Goal: Task Accomplishment & Management: Use online tool/utility

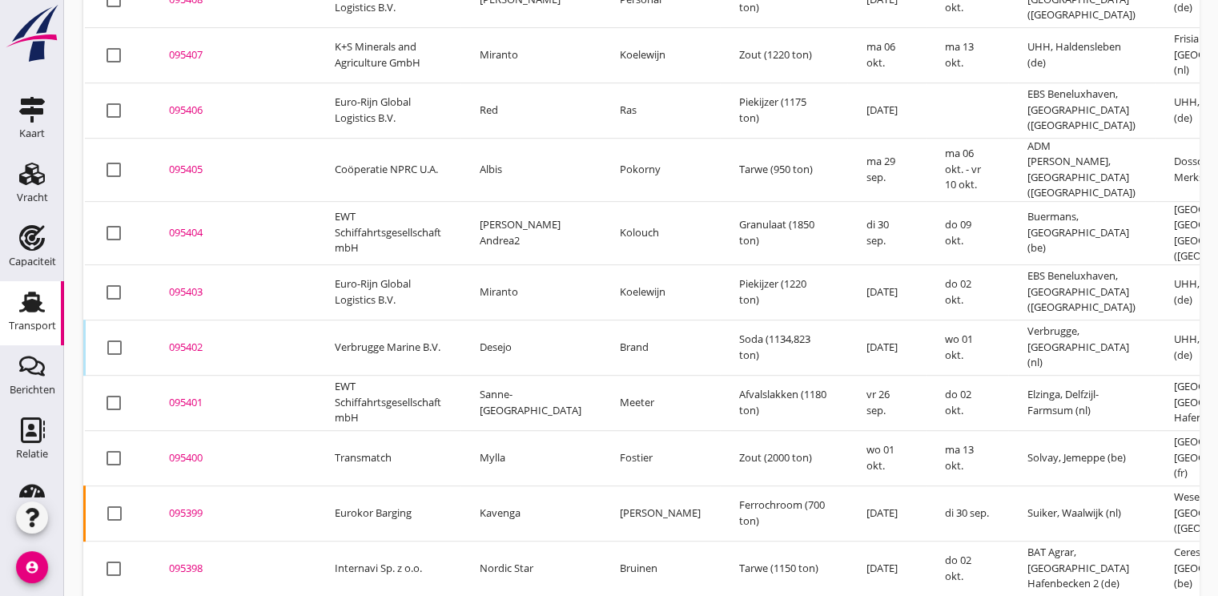
scroll to position [1258, 0]
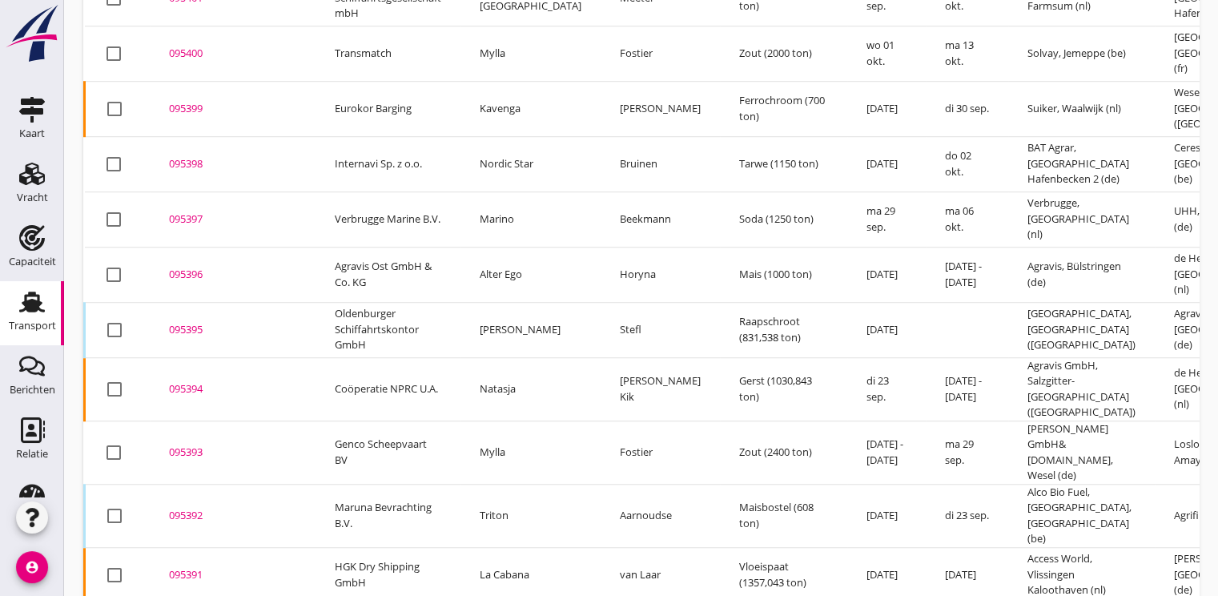
click at [186, 267] on div "095396" at bounding box center [232, 275] width 127 height 16
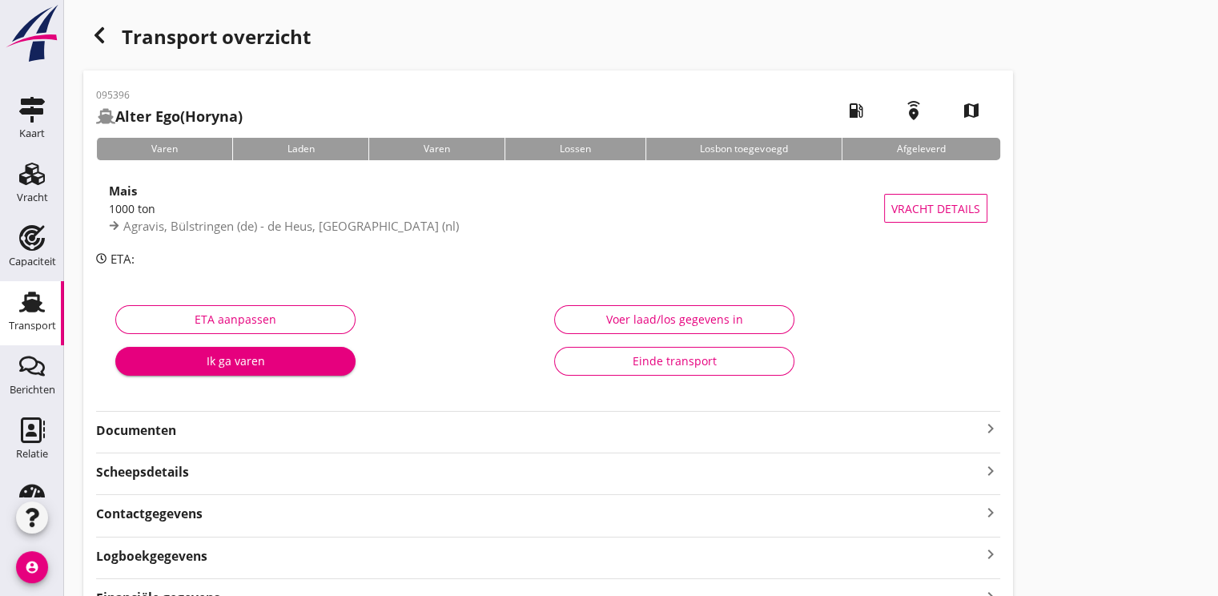
click at [245, 363] on div "Ik ga varen" at bounding box center [235, 360] width 215 height 17
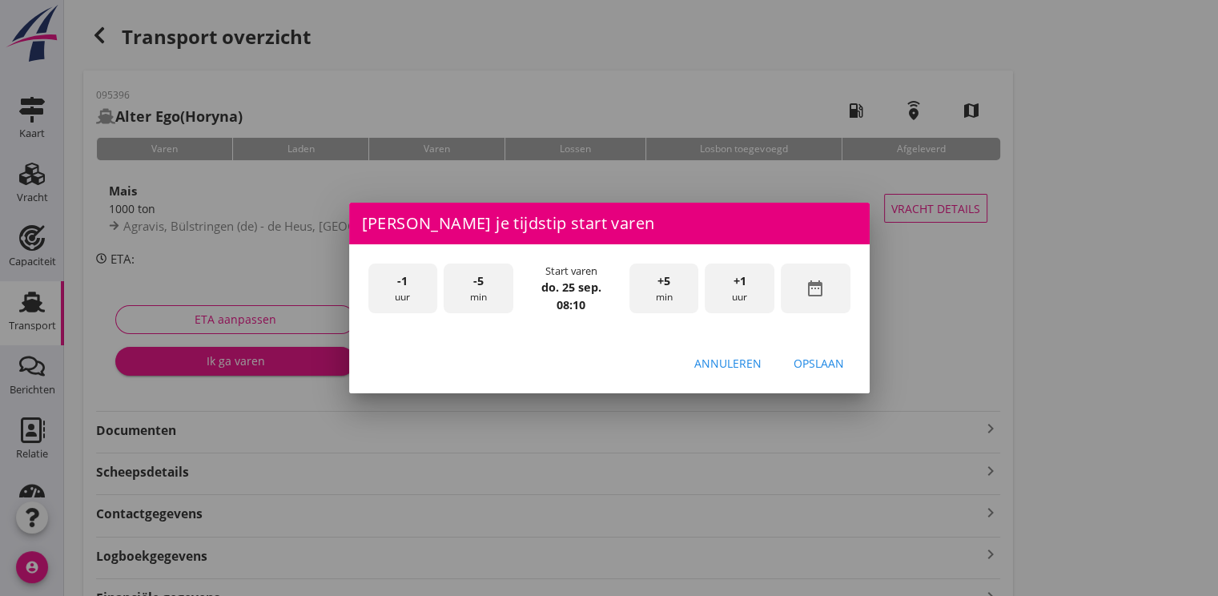
click at [810, 283] on icon "date_range" at bounding box center [814, 288] width 19 height 19
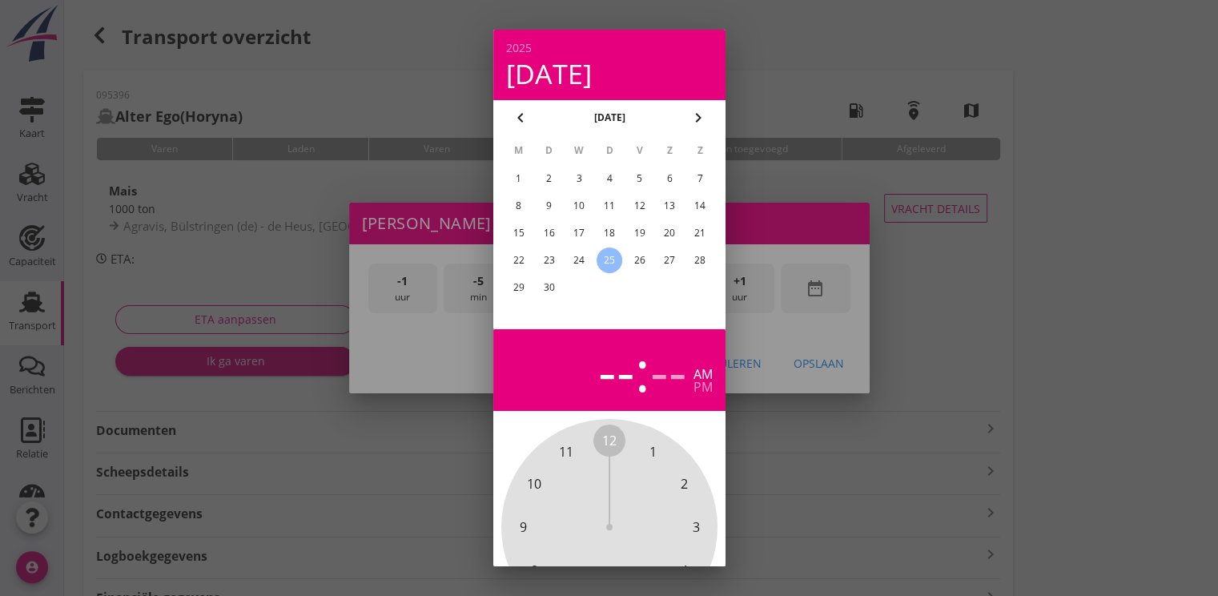
click at [559, 265] on div "23" at bounding box center [549, 260] width 26 height 26
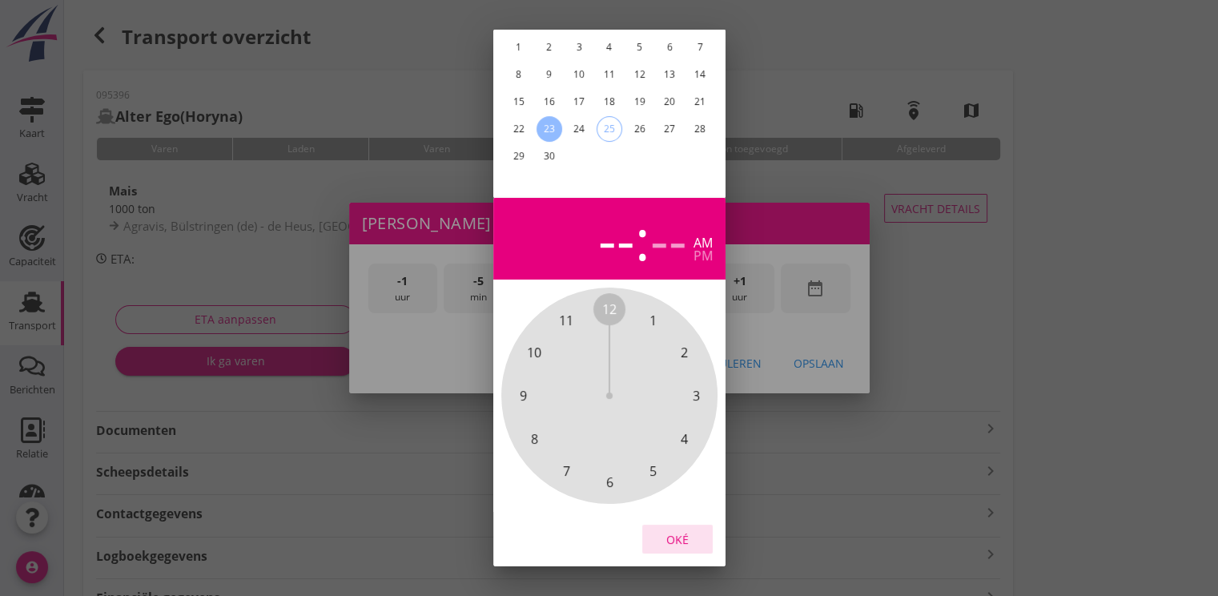
drag, startPoint x: 690, startPoint y: 524, endPoint x: 688, endPoint y: 419, distance: 104.9
click at [688, 524] on button "Oké" at bounding box center [677, 538] width 70 height 29
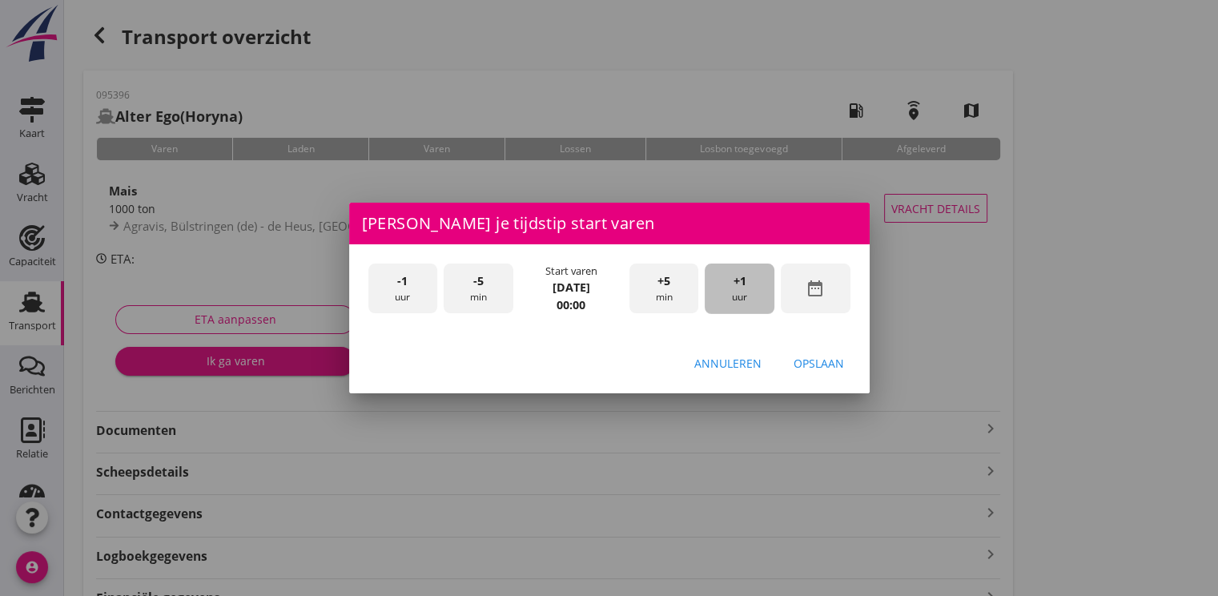
click at [738, 284] on span "+1" at bounding box center [739, 281] width 13 height 18
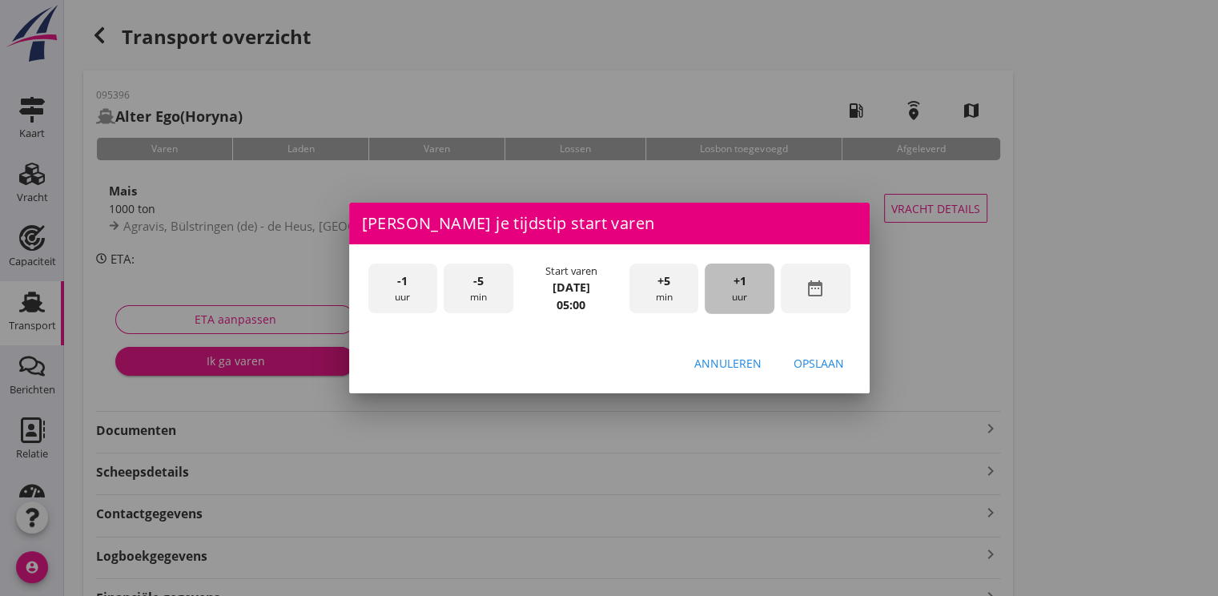
click at [738, 284] on span "+1" at bounding box center [739, 281] width 13 height 18
drag, startPoint x: 815, startPoint y: 364, endPoint x: 781, endPoint y: 341, distance: 40.9
click at [814, 362] on div "Opslaan" at bounding box center [818, 363] width 50 height 17
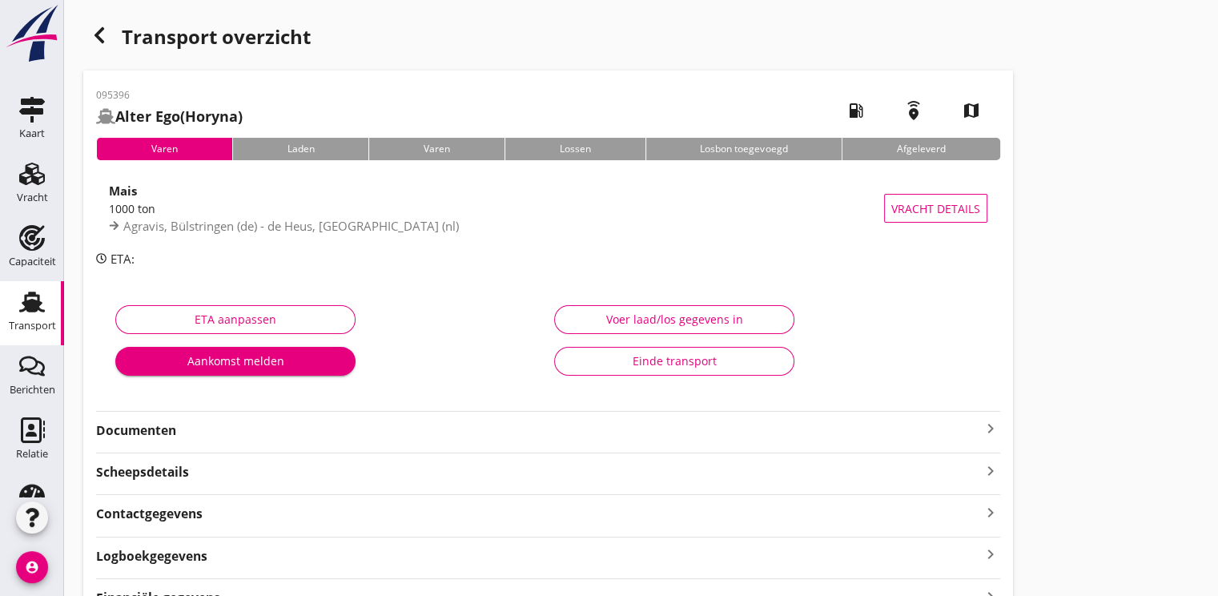
click at [217, 355] on div "Aankomst melden" at bounding box center [235, 360] width 215 height 17
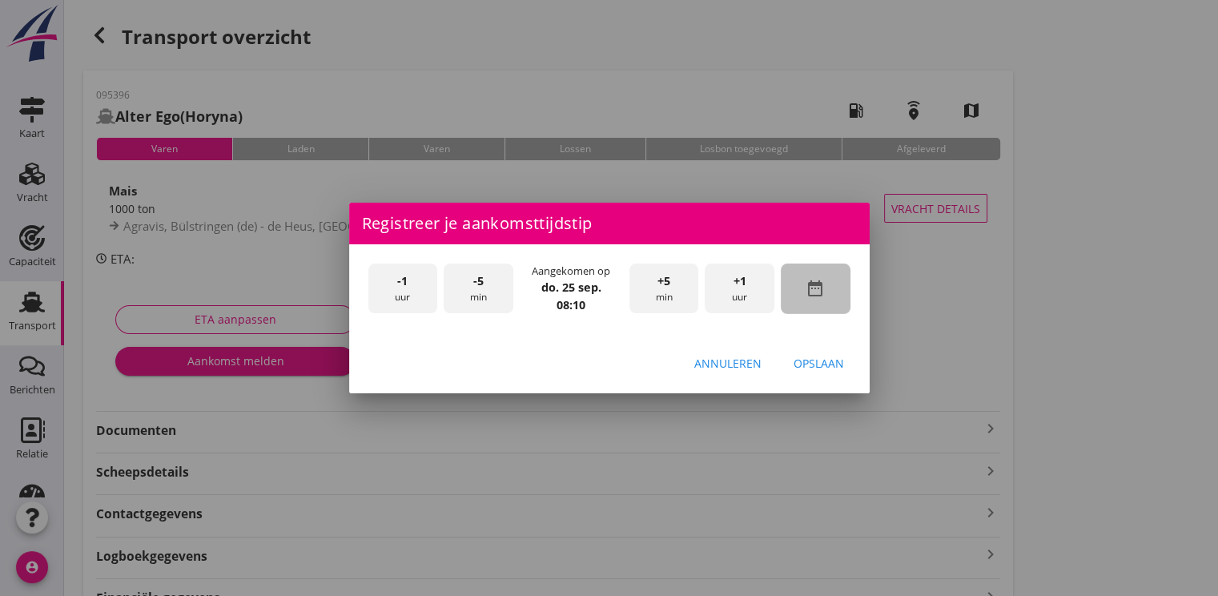
click at [807, 295] on icon "date_range" at bounding box center [814, 288] width 19 height 19
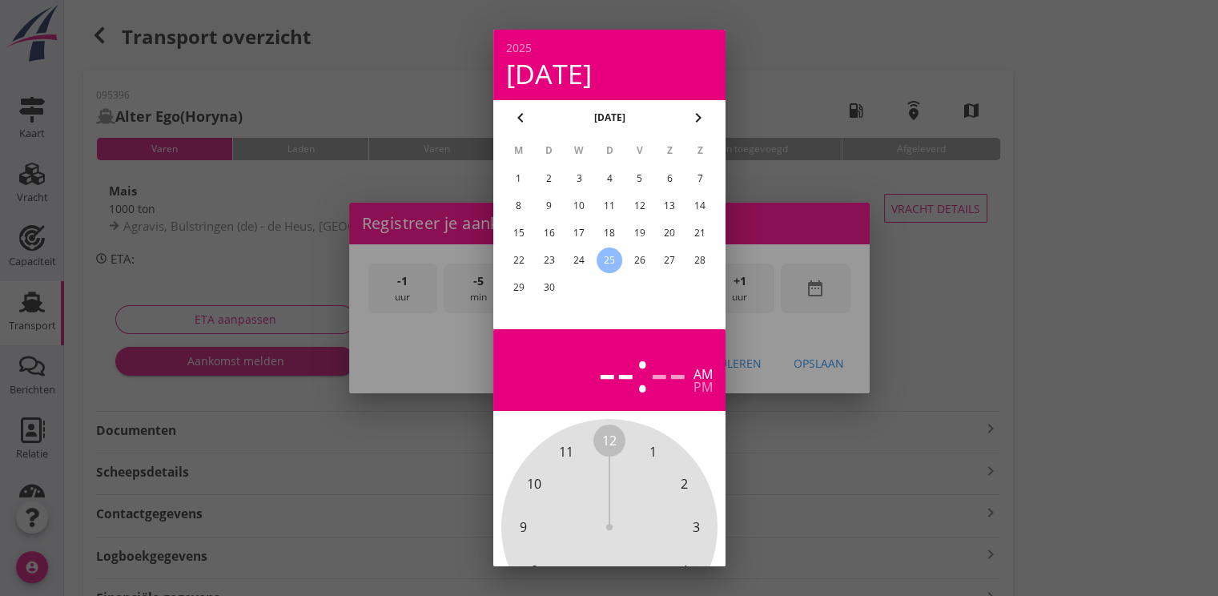
click at [556, 262] on div "23" at bounding box center [549, 260] width 26 height 26
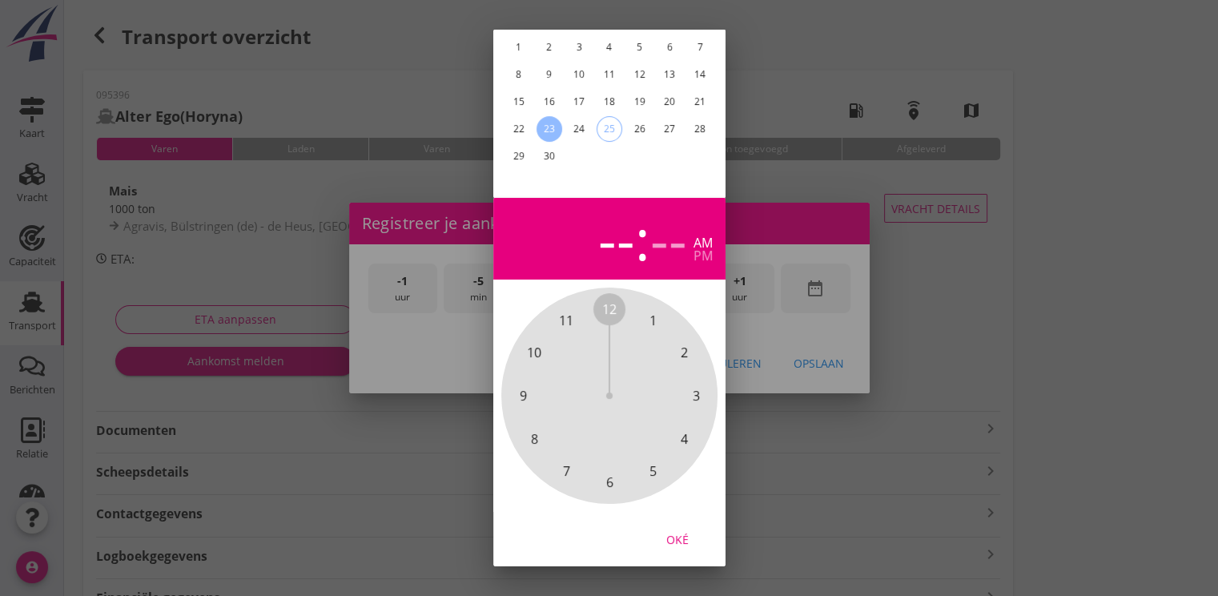
click at [685, 531] on div "Oké" at bounding box center [677, 539] width 45 height 17
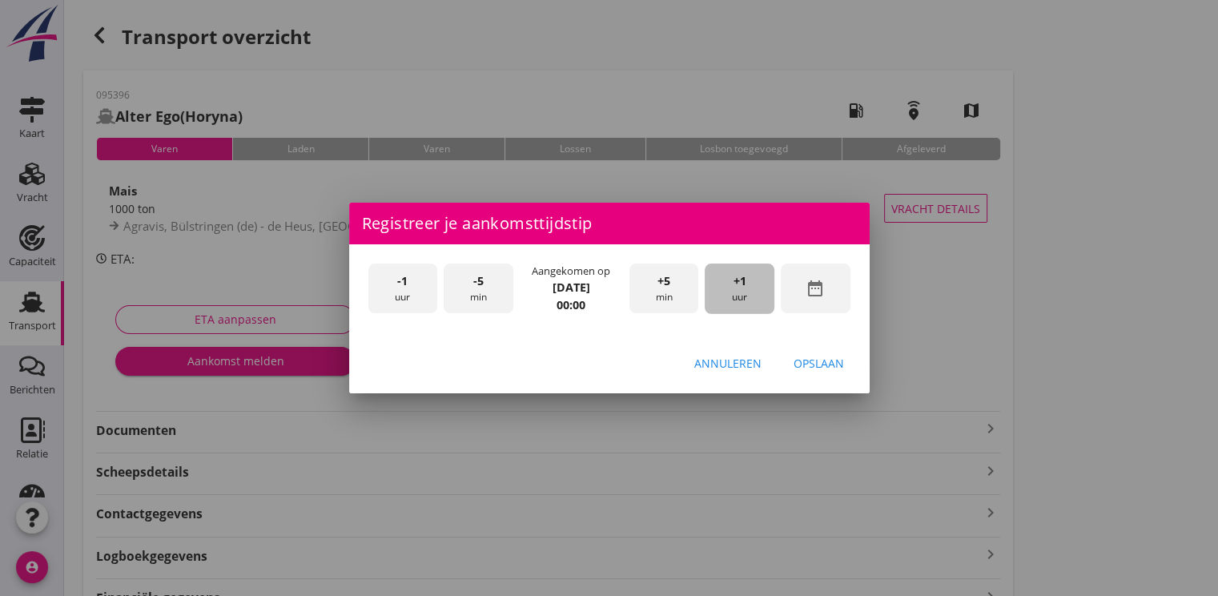
click at [743, 288] on span "+1" at bounding box center [739, 281] width 13 height 18
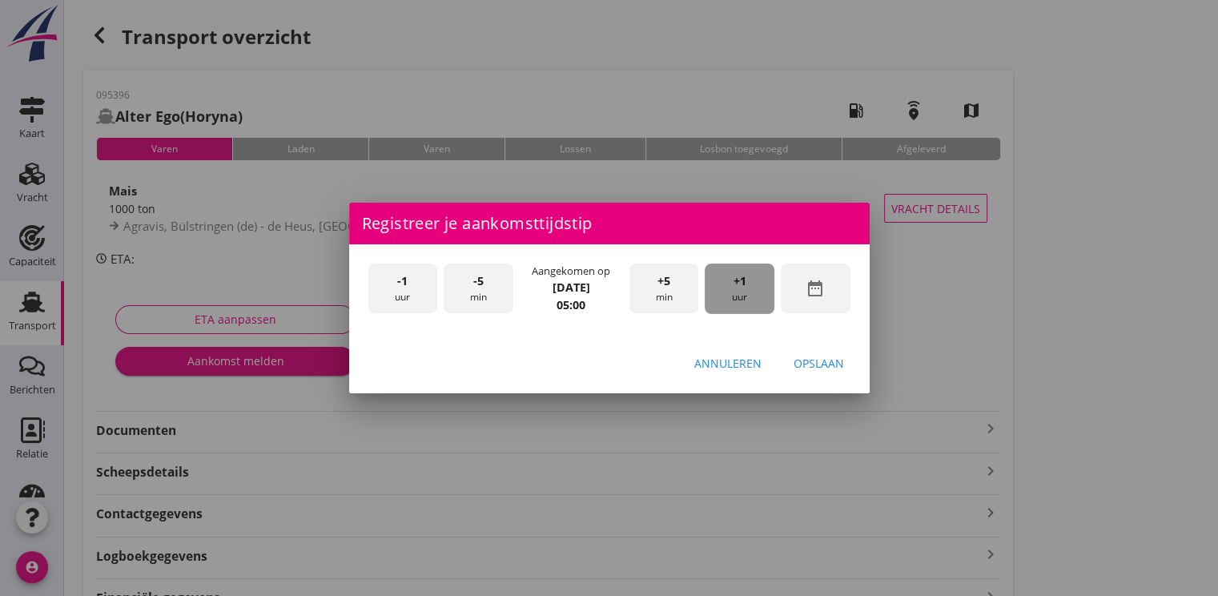
click at [743, 288] on span "+1" at bounding box center [739, 281] width 13 height 18
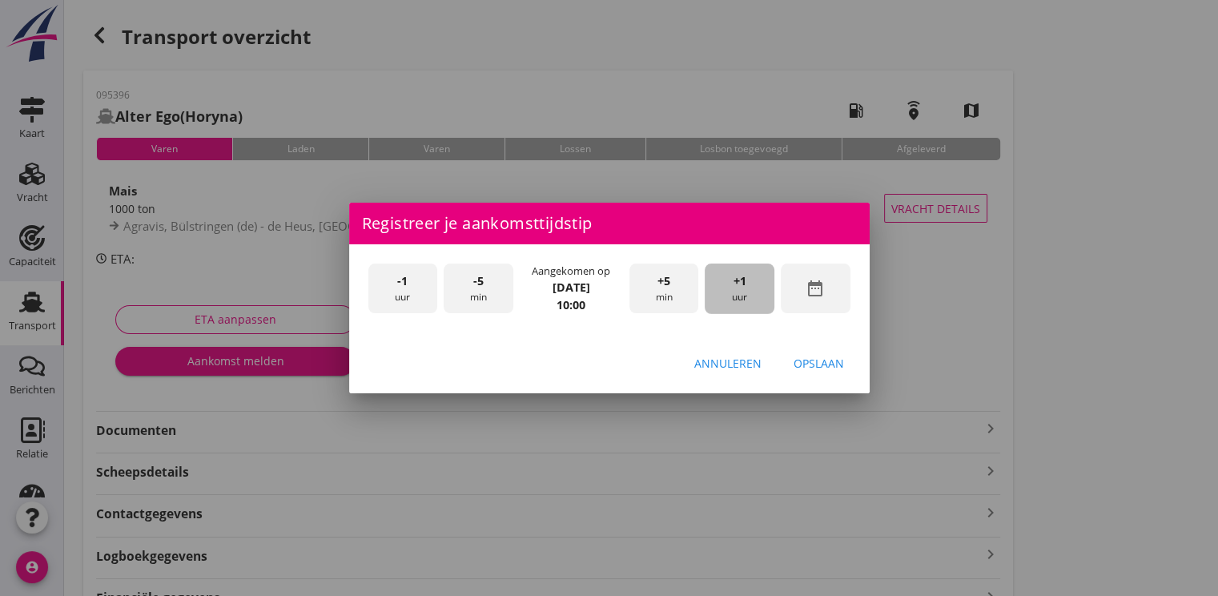
click at [743, 288] on span "+1" at bounding box center [739, 281] width 13 height 18
click at [826, 359] on div "Opslaan" at bounding box center [818, 363] width 50 height 17
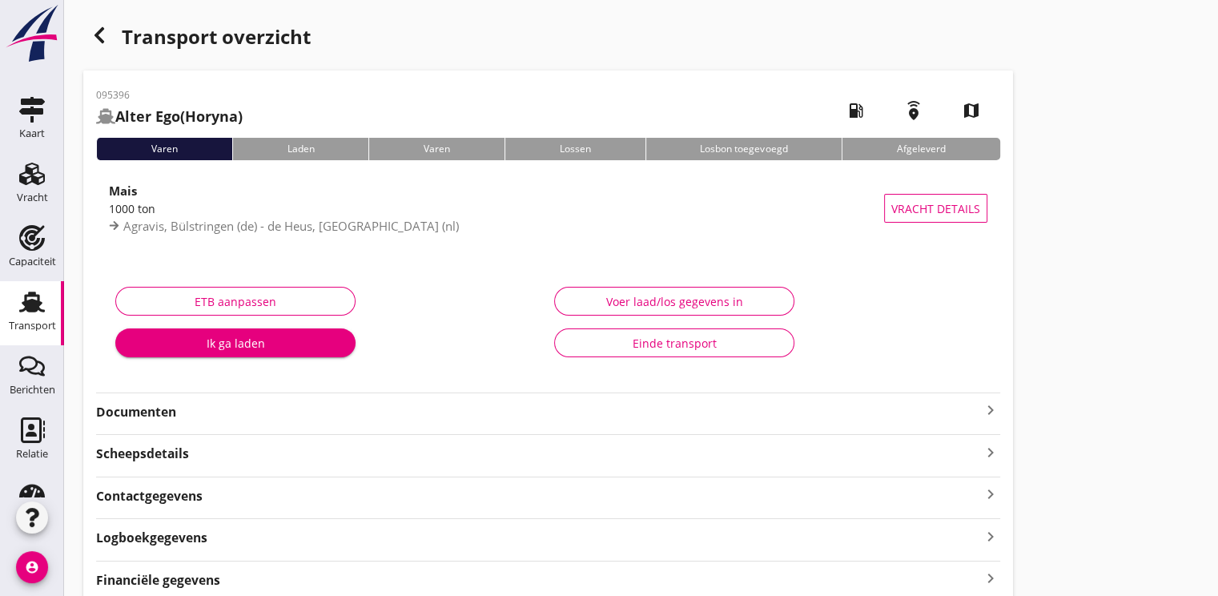
click at [261, 335] on div "Ik ga laden" at bounding box center [235, 343] width 215 height 17
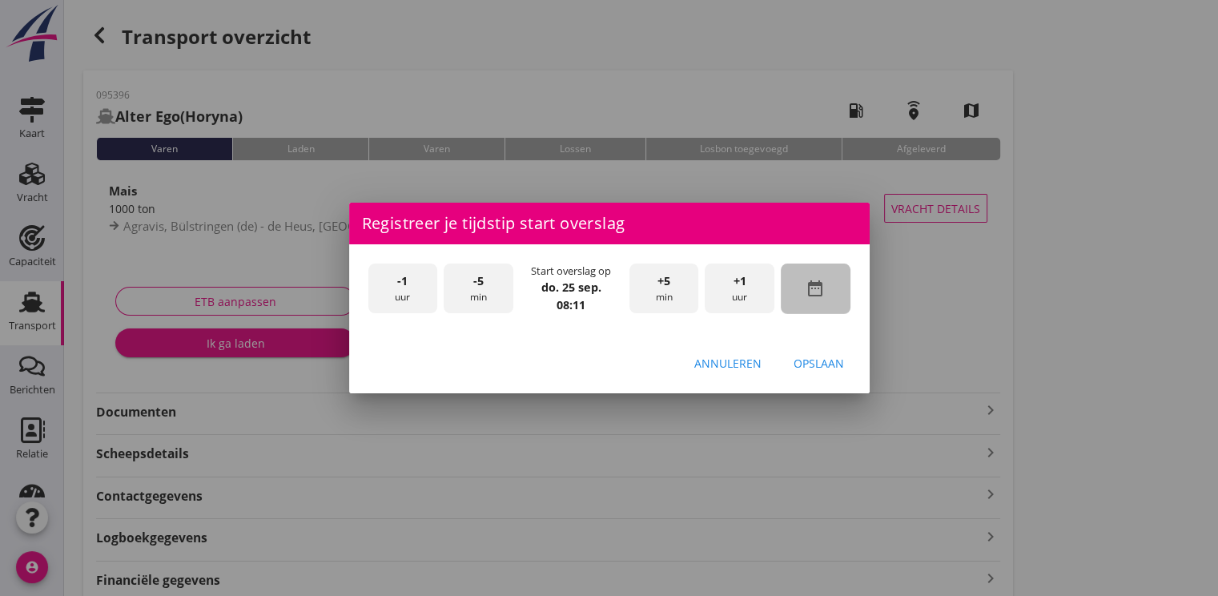
click at [835, 295] on div "date_range" at bounding box center [815, 288] width 70 height 50
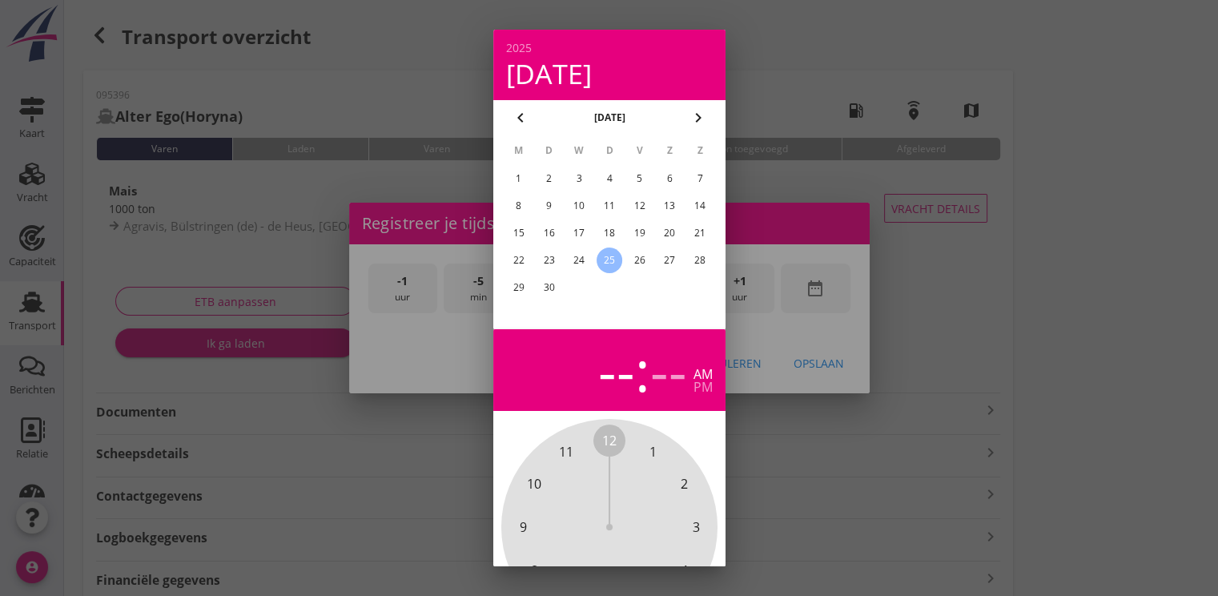
click at [576, 259] on div "24" at bounding box center [579, 260] width 26 height 26
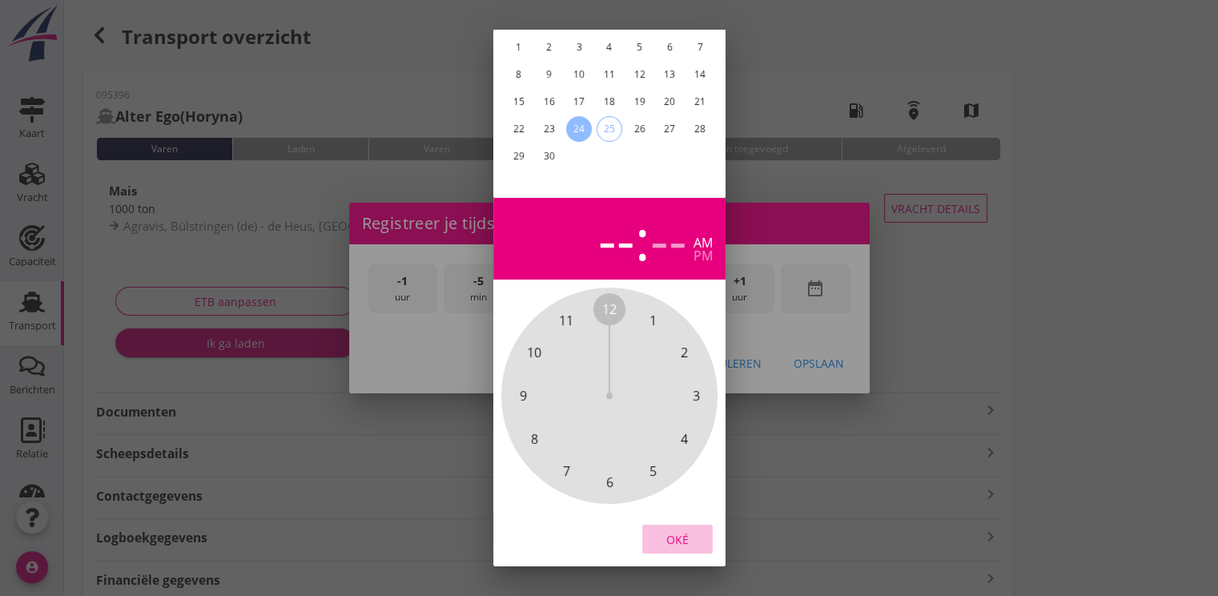
drag, startPoint x: 682, startPoint y: 524, endPoint x: 698, endPoint y: 343, distance: 182.4
click at [682, 531] on div "Oké" at bounding box center [677, 539] width 45 height 17
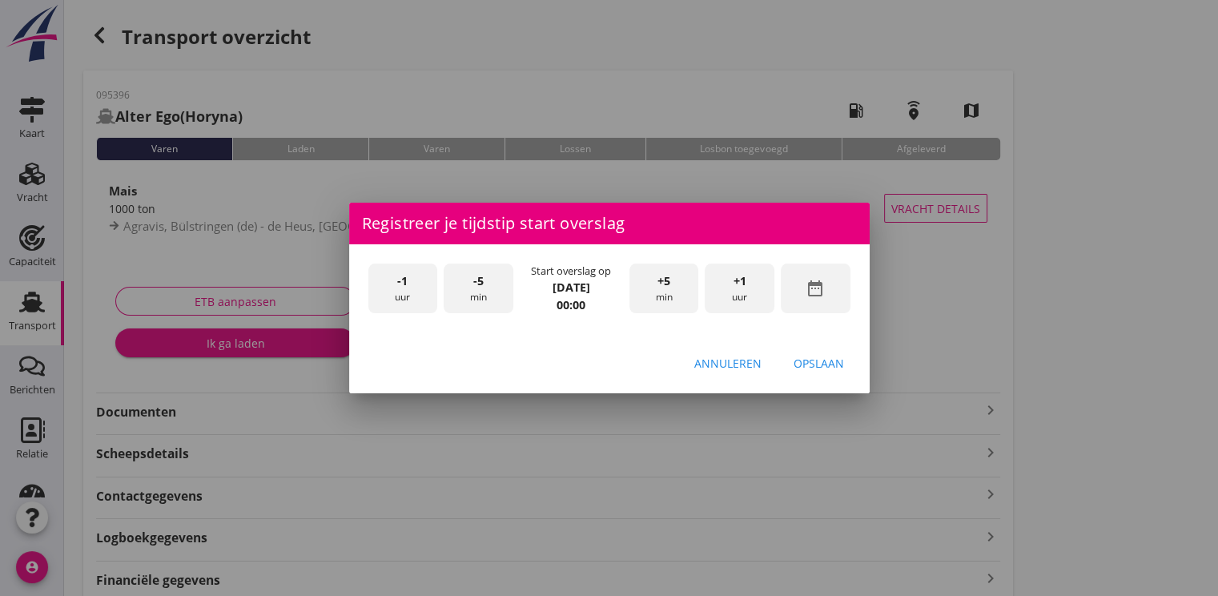
click at [721, 287] on div "+1 uur" at bounding box center [739, 288] width 70 height 50
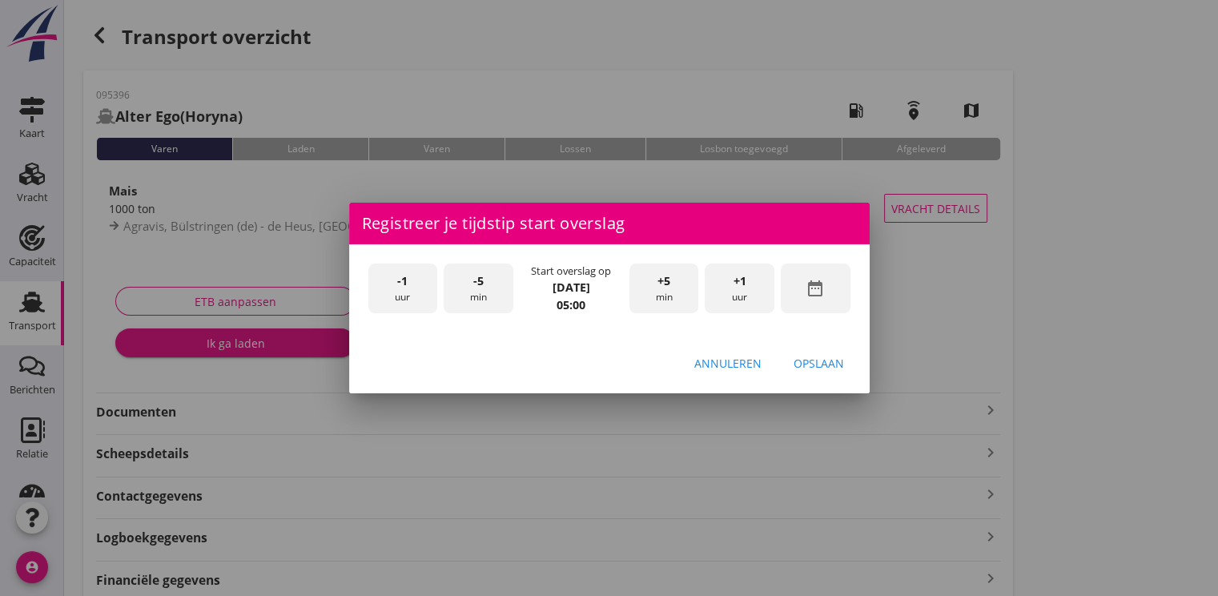
click at [730, 279] on div "+1 uur" at bounding box center [739, 288] width 70 height 50
click at [826, 363] on div "Opslaan" at bounding box center [818, 363] width 50 height 17
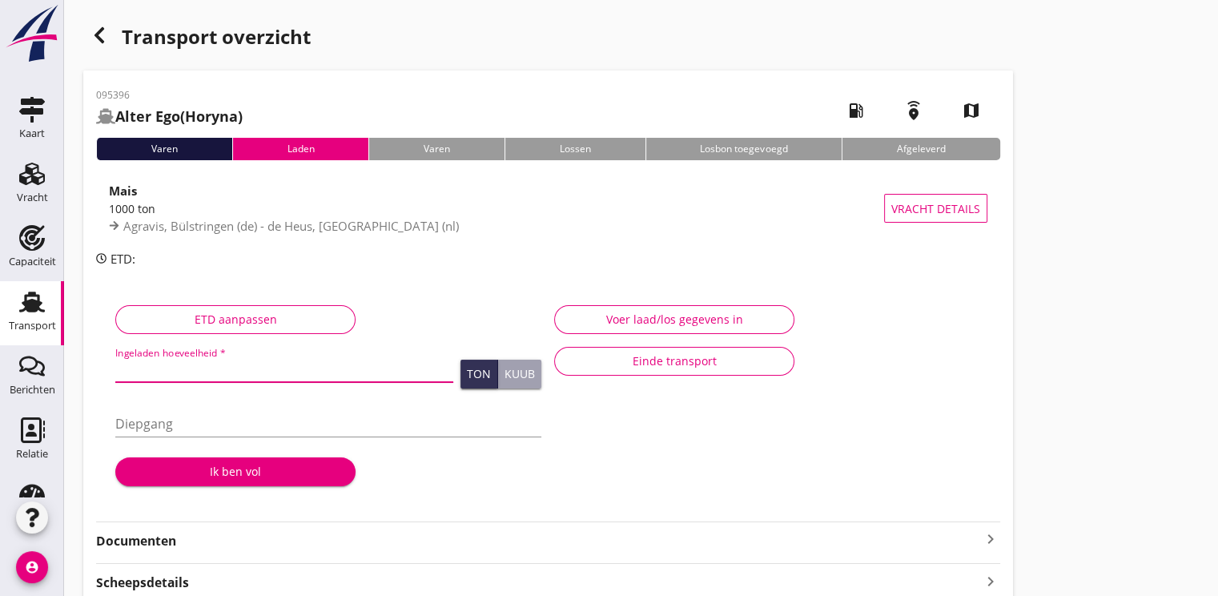
click at [179, 371] on input "Ingeladen hoeveelheid *" at bounding box center [284, 369] width 338 height 26
type input "1000.674"
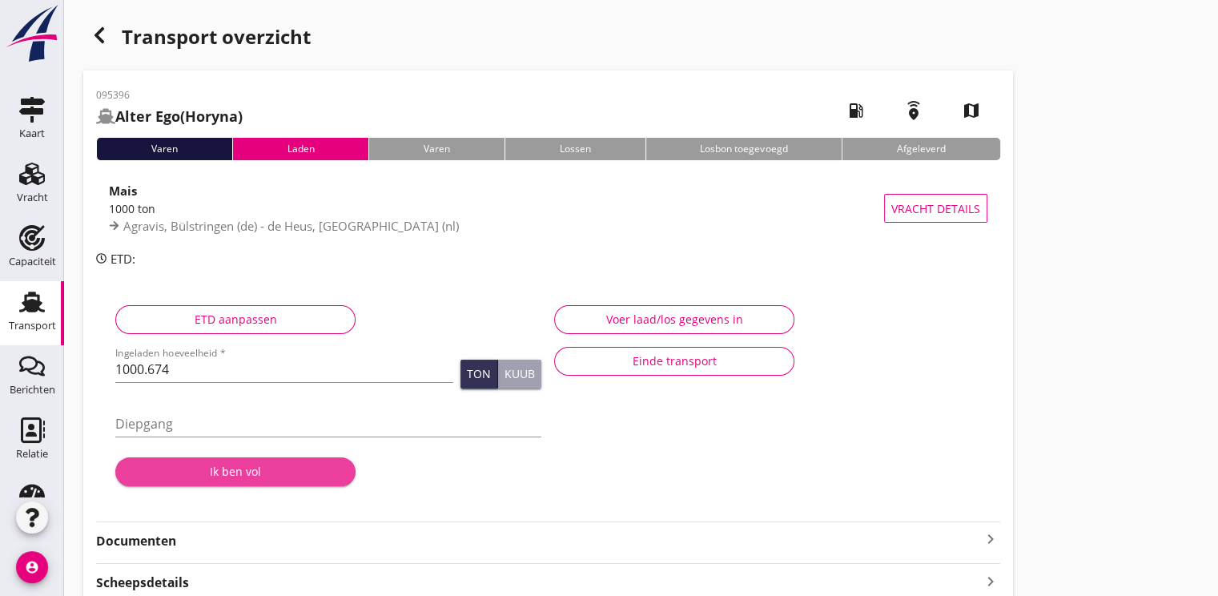
click at [218, 472] on div "Ik ben vol" at bounding box center [235, 471] width 215 height 17
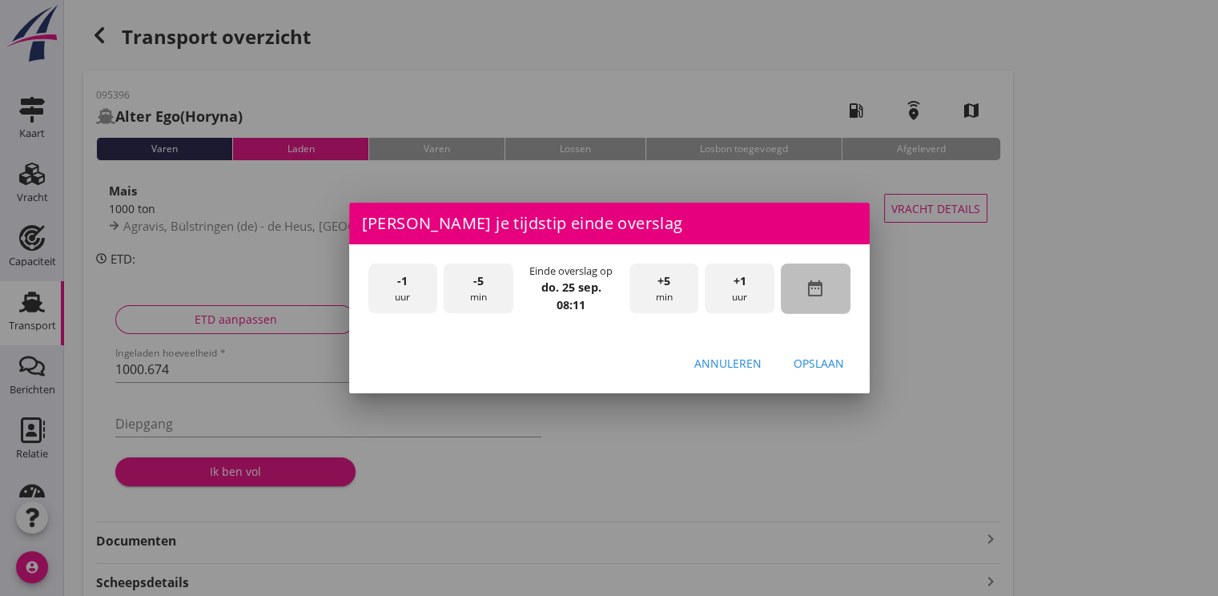
click at [826, 288] on div "date_range" at bounding box center [815, 288] width 70 height 50
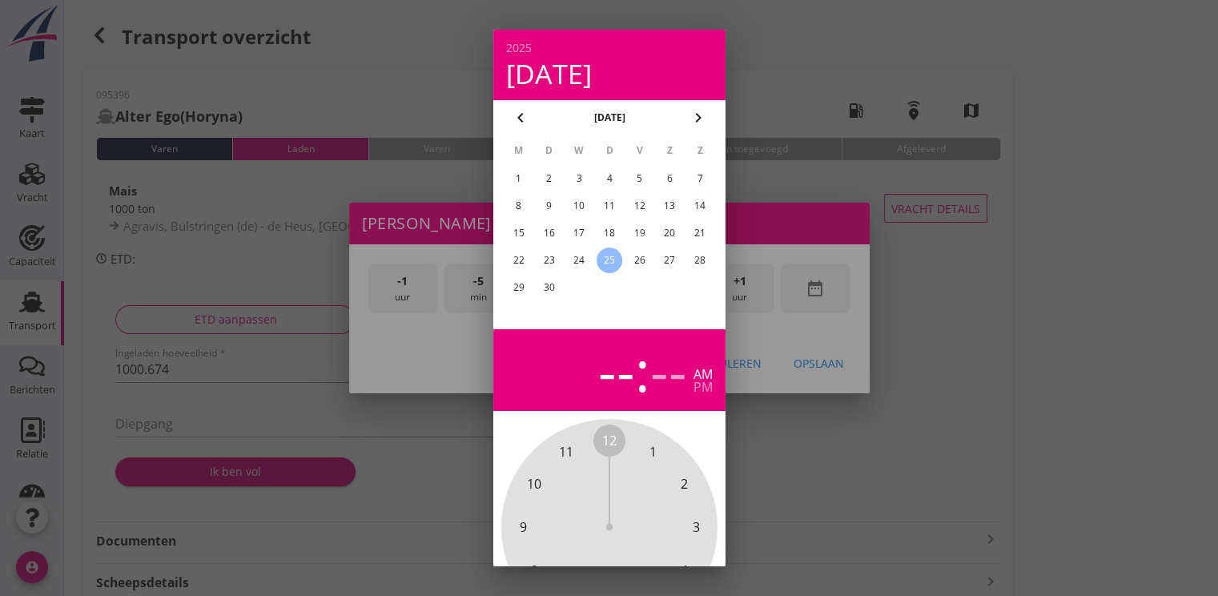
click at [582, 251] on div "24" at bounding box center [579, 260] width 26 height 26
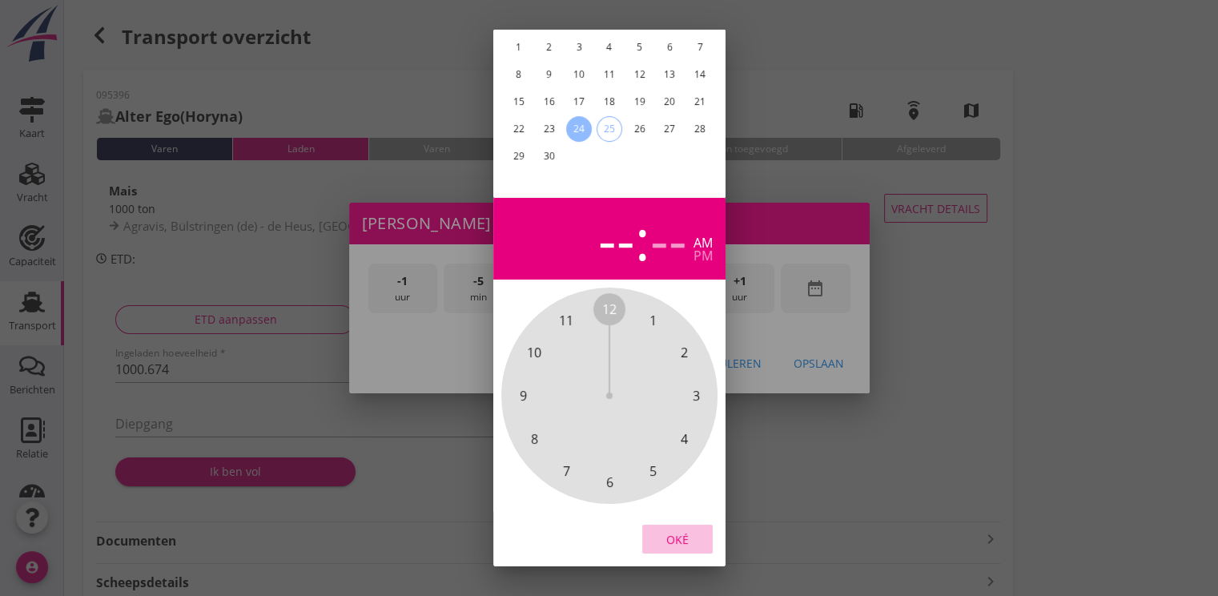
drag, startPoint x: 680, startPoint y: 528, endPoint x: 736, endPoint y: 340, distance: 196.5
click at [680, 531] on div "Oké" at bounding box center [677, 539] width 45 height 17
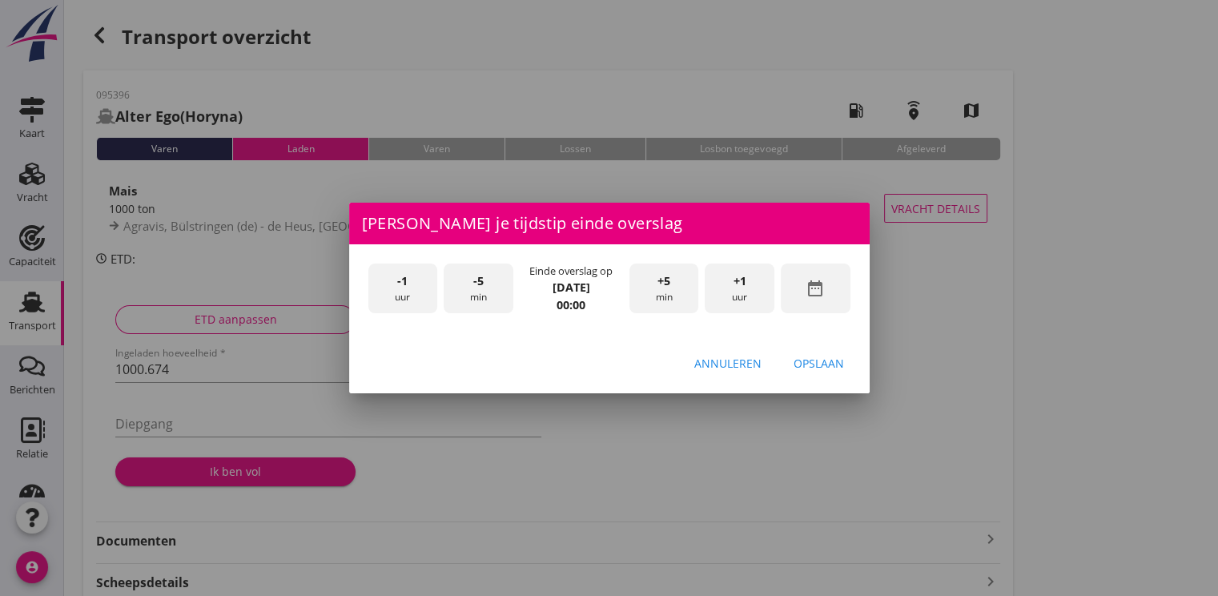
click at [762, 299] on div "+1 uur" at bounding box center [739, 288] width 70 height 50
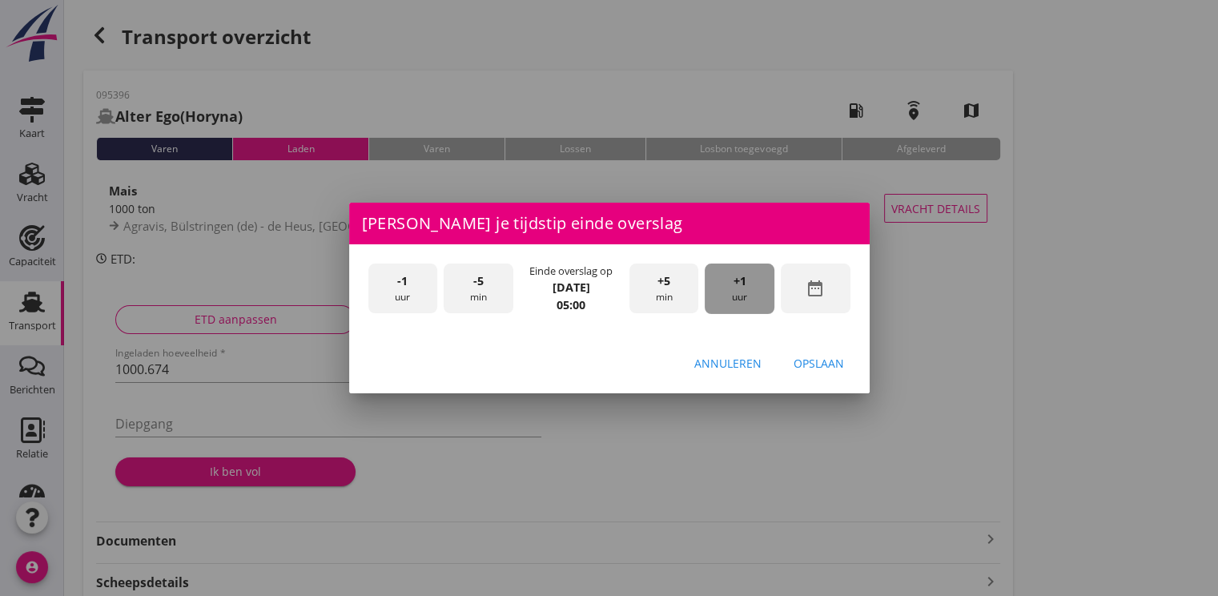
click at [762, 299] on div "+1 uur" at bounding box center [739, 288] width 70 height 50
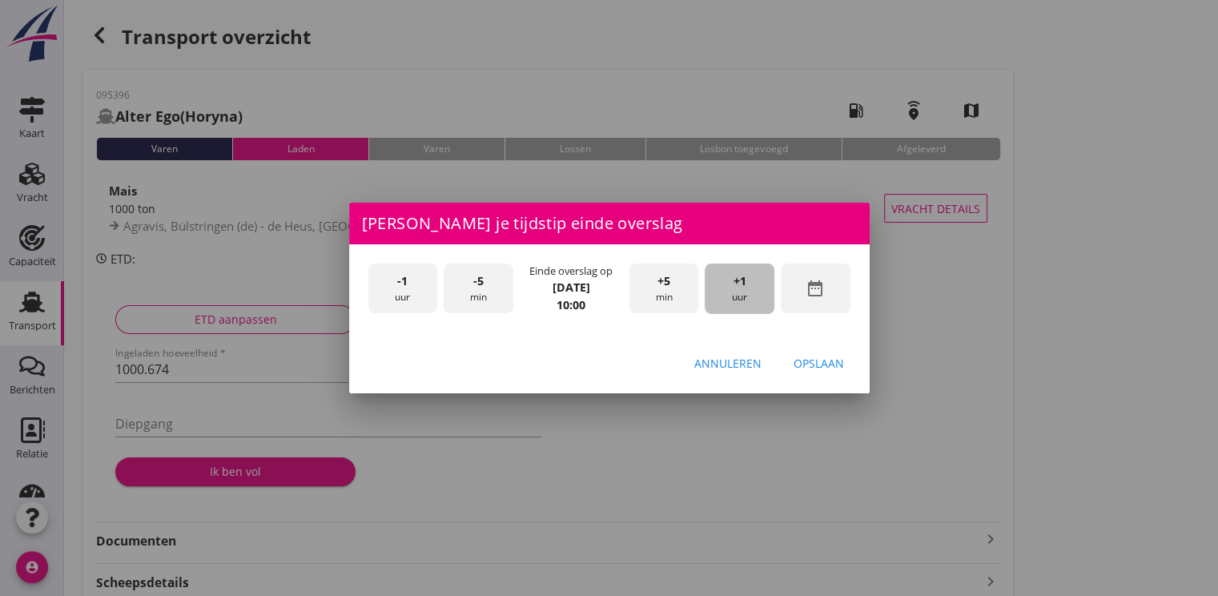
click at [762, 298] on div "+1 uur" at bounding box center [739, 288] width 70 height 50
click at [809, 355] on div "Opslaan" at bounding box center [818, 363] width 50 height 17
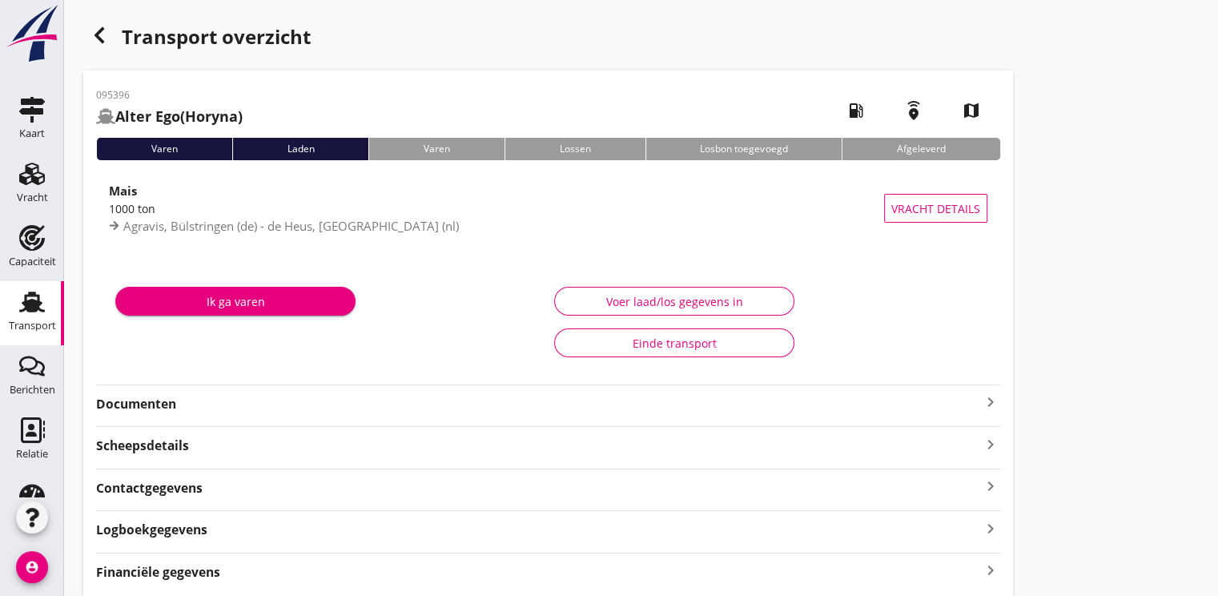
click at [282, 312] on button "Ik ga varen" at bounding box center [235, 301] width 240 height 29
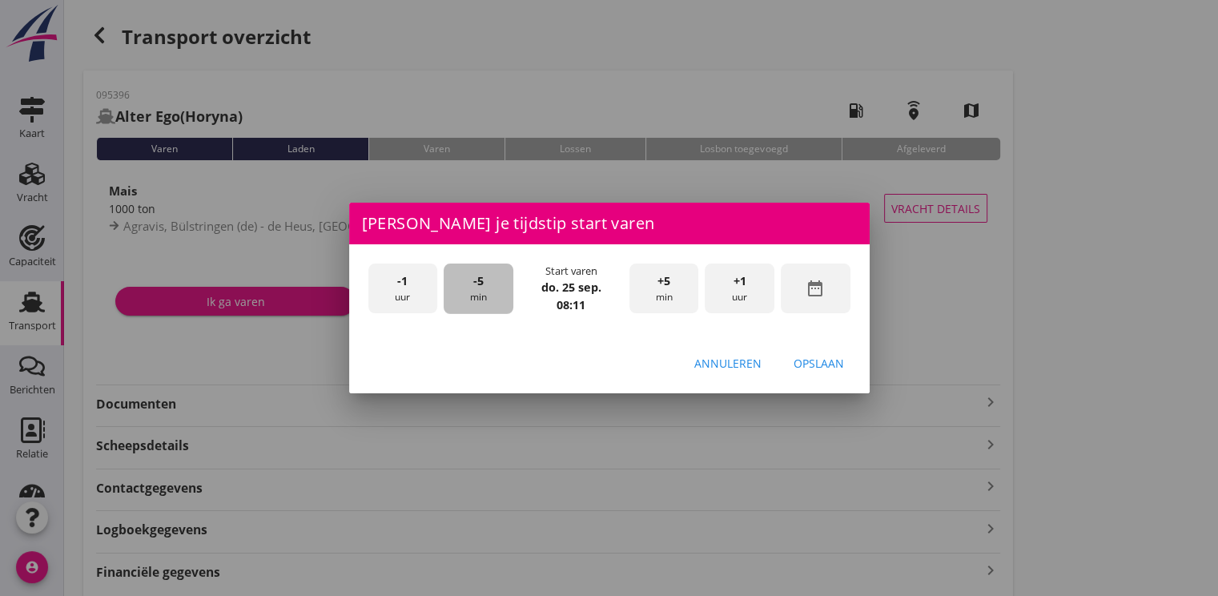
click at [485, 292] on div "-5 min" at bounding box center [478, 288] width 70 height 50
click at [395, 298] on div "-1 uur" at bounding box center [403, 288] width 70 height 50
click at [458, 294] on div "-5 min" at bounding box center [478, 288] width 70 height 50
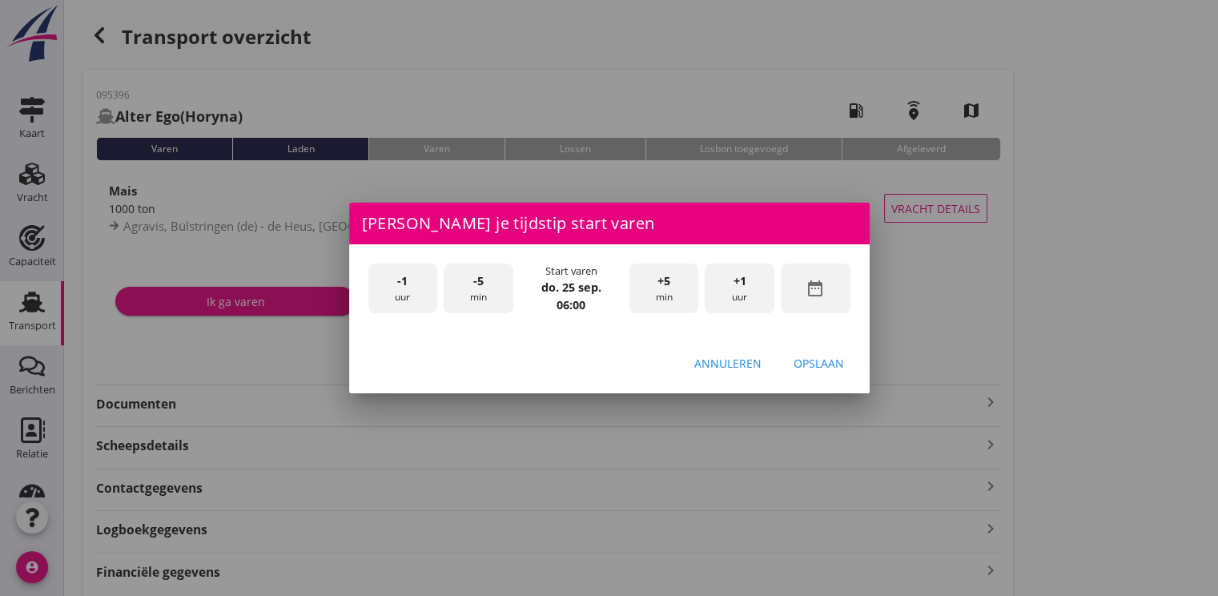
click at [821, 365] on div "Opslaan" at bounding box center [818, 363] width 50 height 17
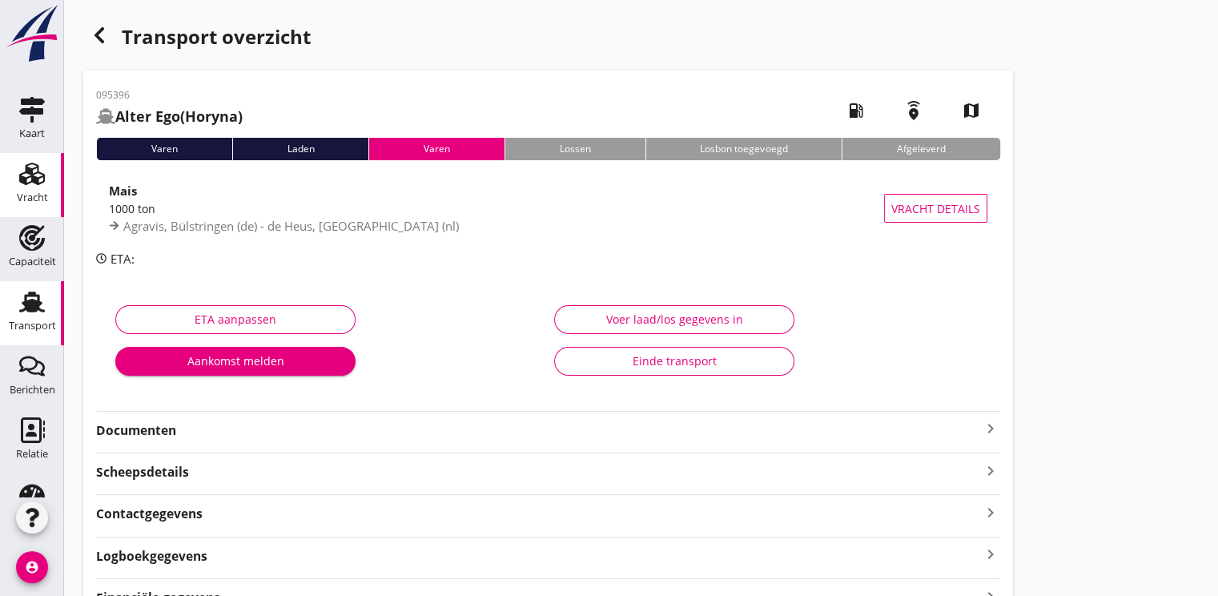
click at [27, 181] on use at bounding box center [32, 174] width 26 height 22
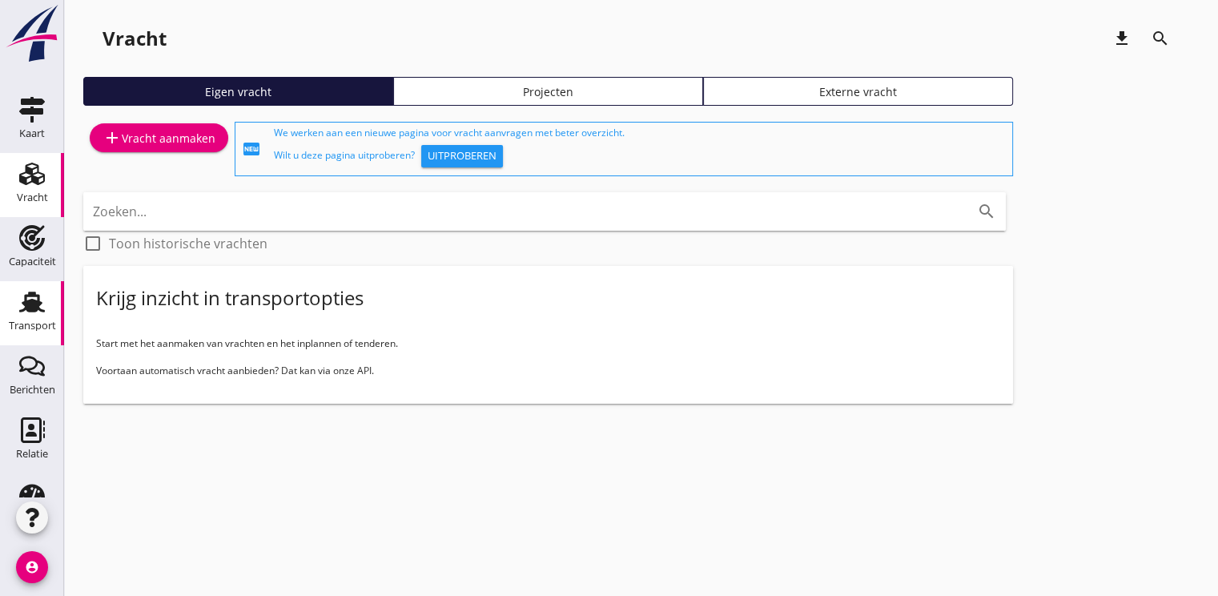
click at [30, 315] on div "Transport" at bounding box center [32, 326] width 47 height 22
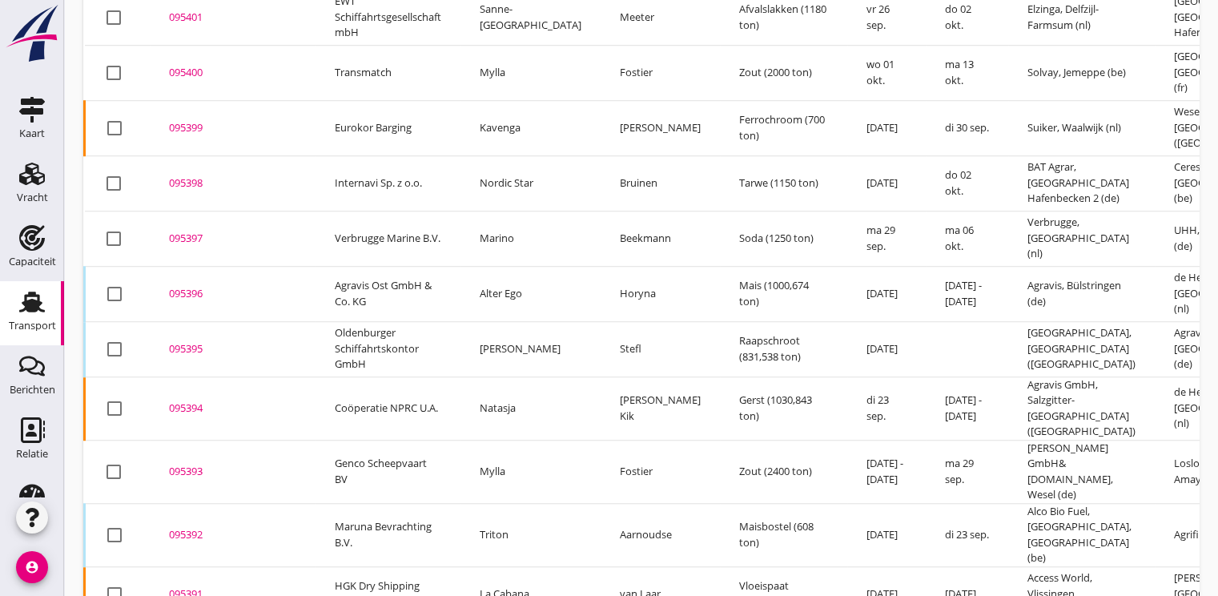
scroll to position [1249, 0]
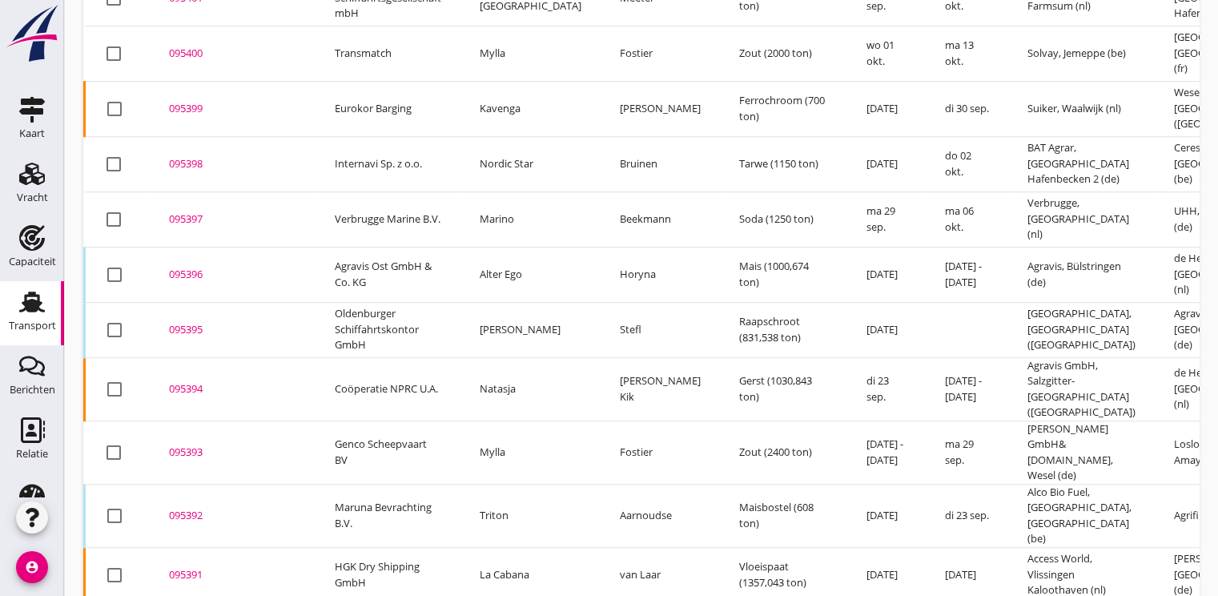
click at [199, 267] on div "095396" at bounding box center [232, 275] width 127 height 16
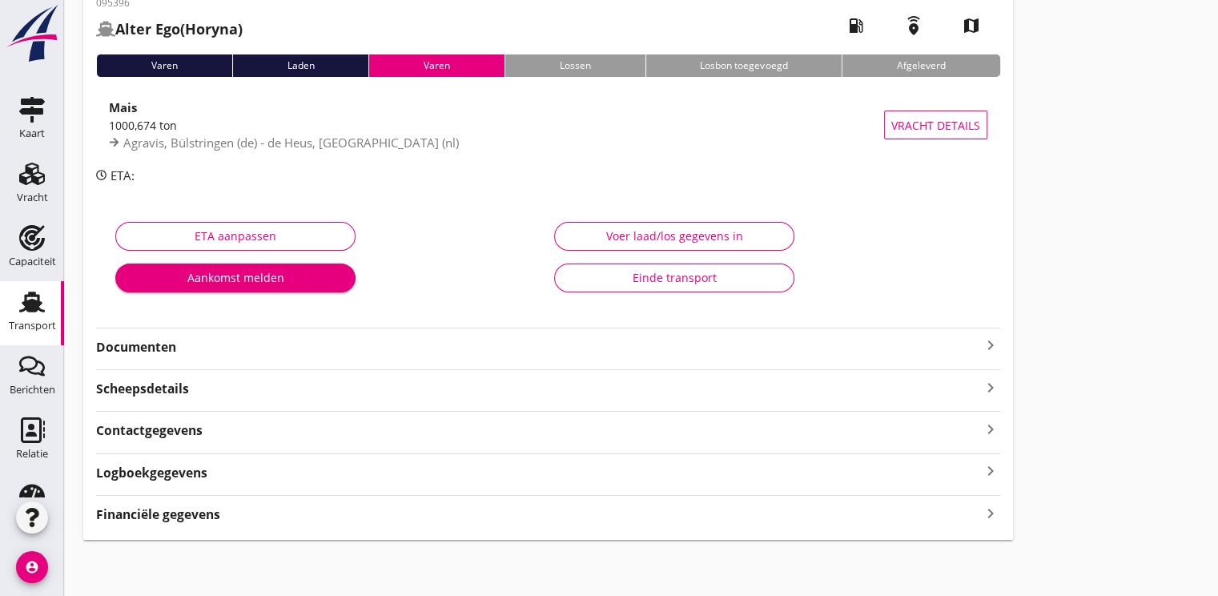
scroll to position [88, 0]
click at [167, 519] on strong "Financiële gegevens" at bounding box center [158, 513] width 124 height 18
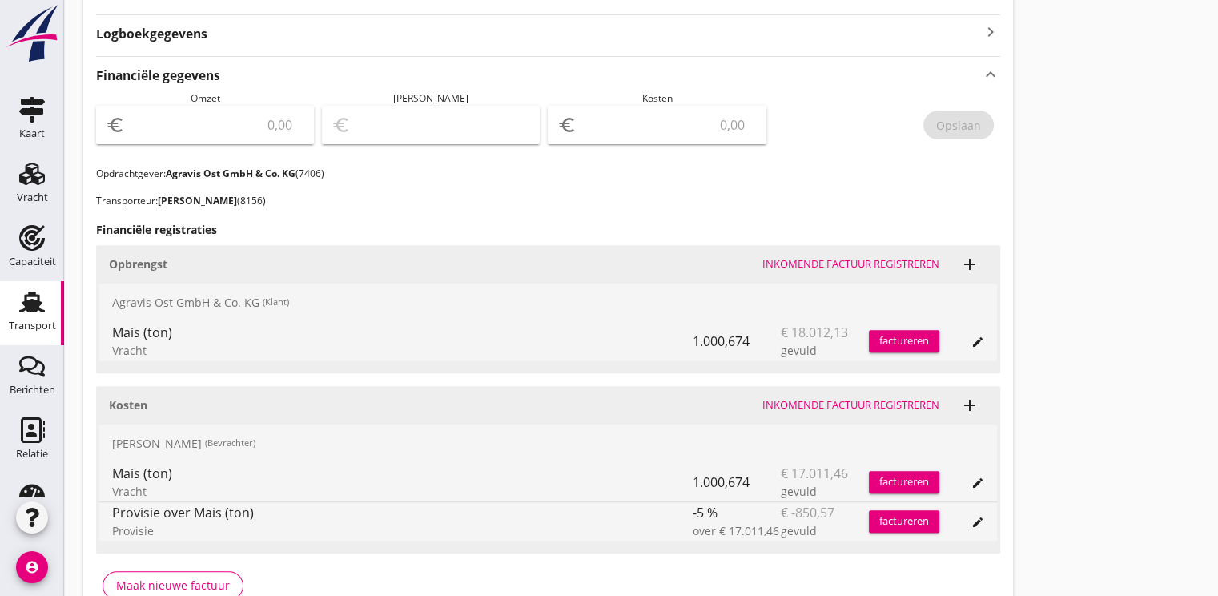
scroll to position [615, 0]
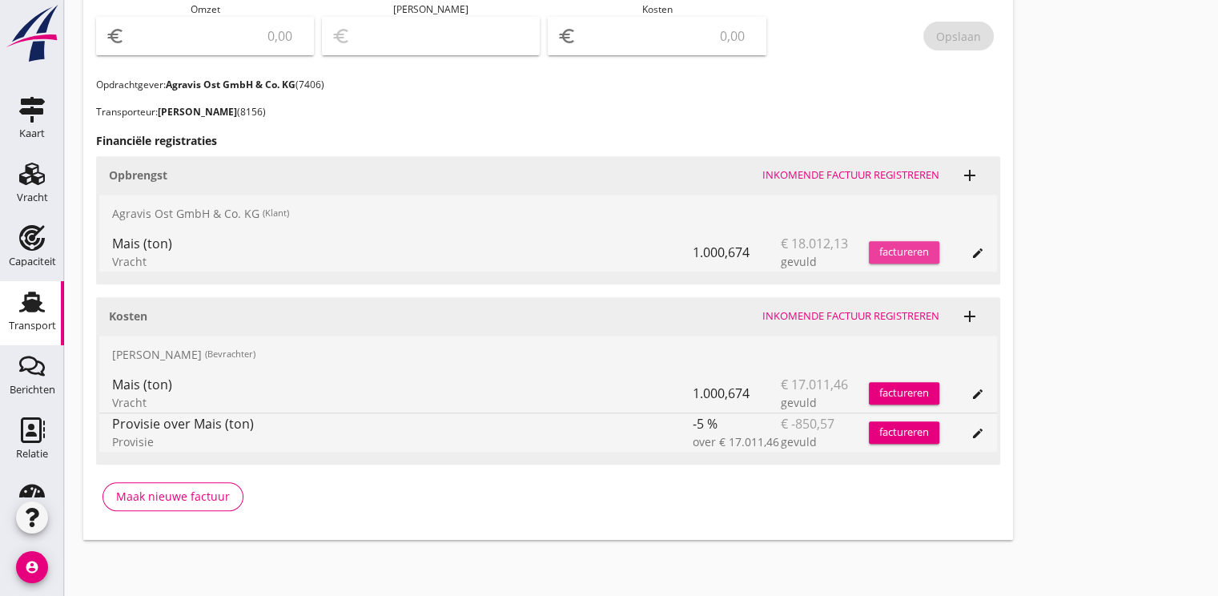
click at [917, 247] on div "factureren" at bounding box center [904, 252] width 70 height 16
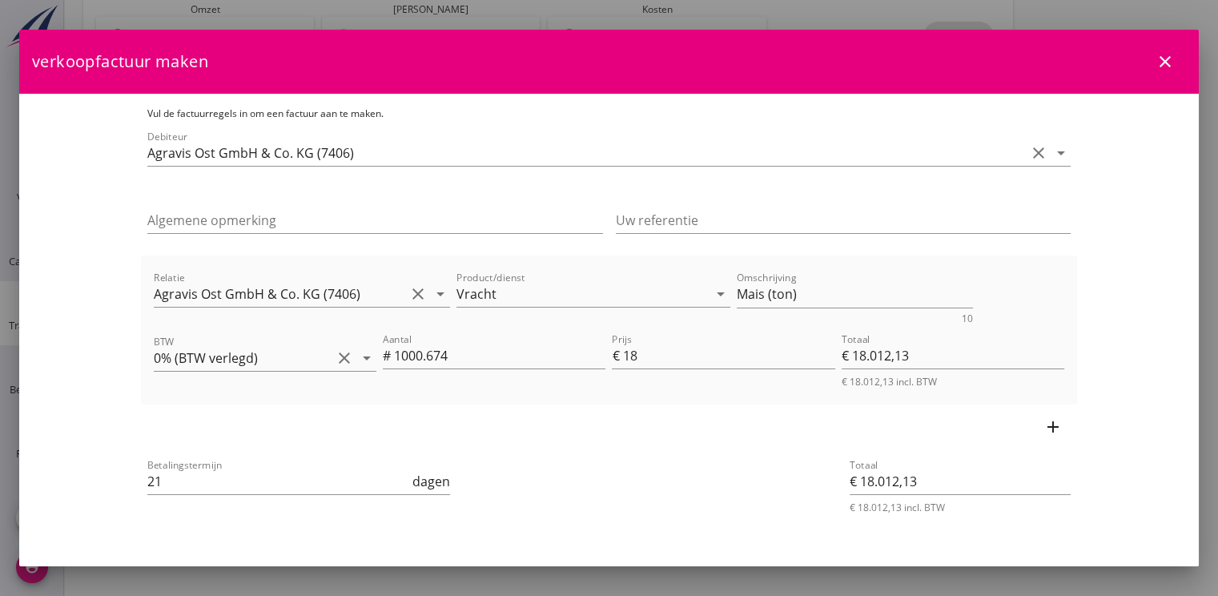
scroll to position [35, 0]
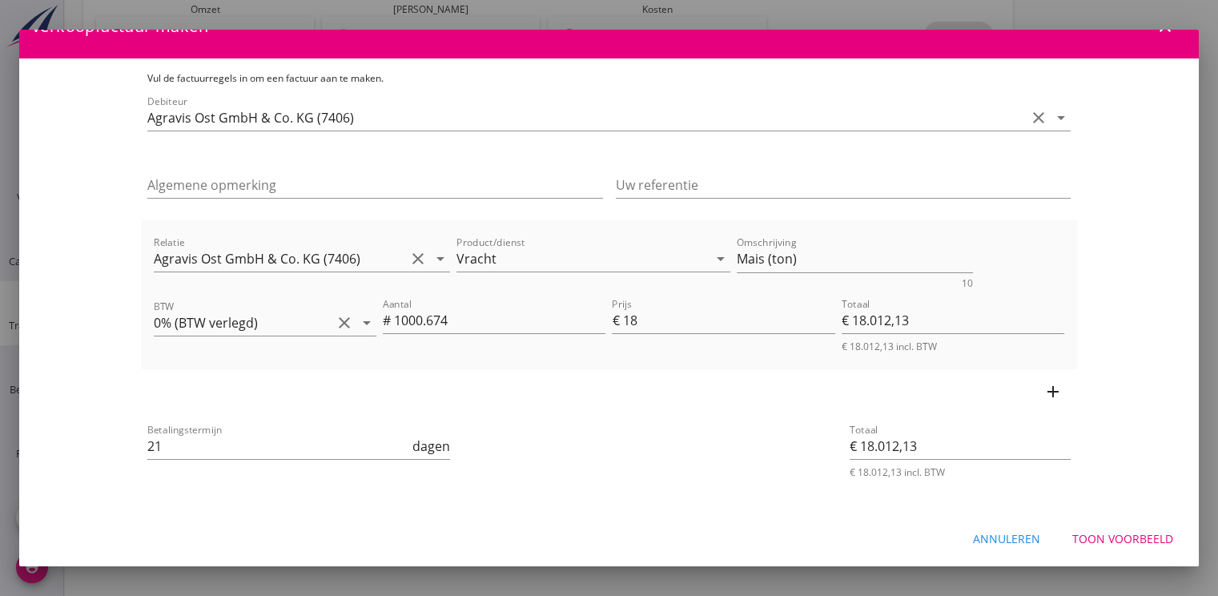
click at [1127, 536] on div "Toon voorbeeld" at bounding box center [1122, 538] width 101 height 17
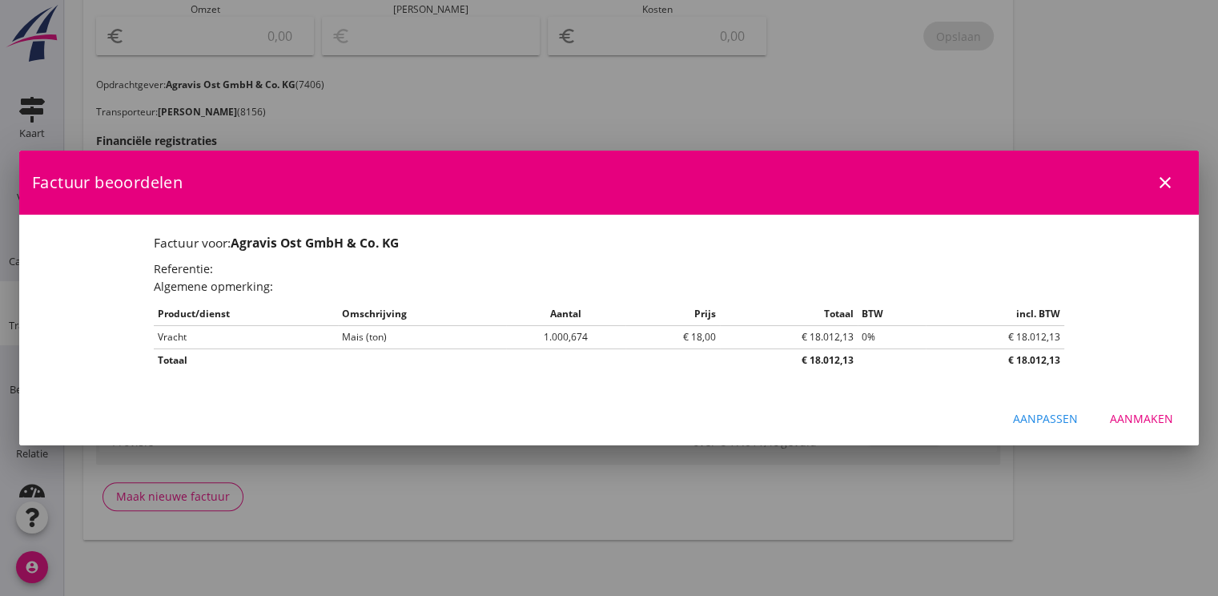
scroll to position [0, 0]
click at [1127, 416] on div "Aanmaken" at bounding box center [1140, 418] width 63 height 17
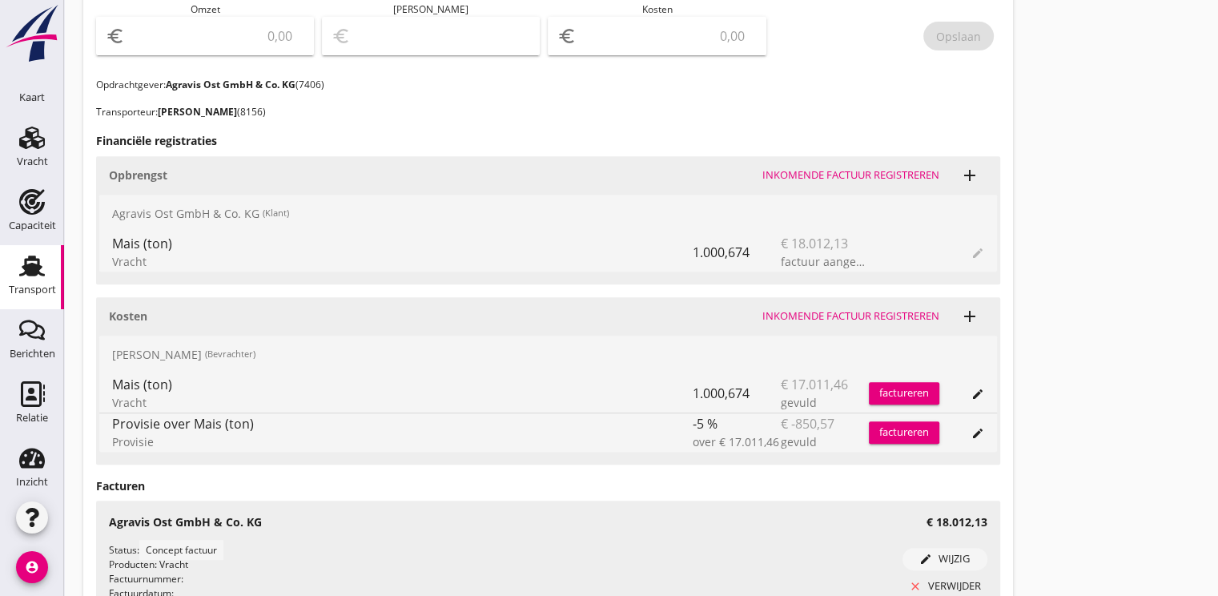
scroll to position [74, 0]
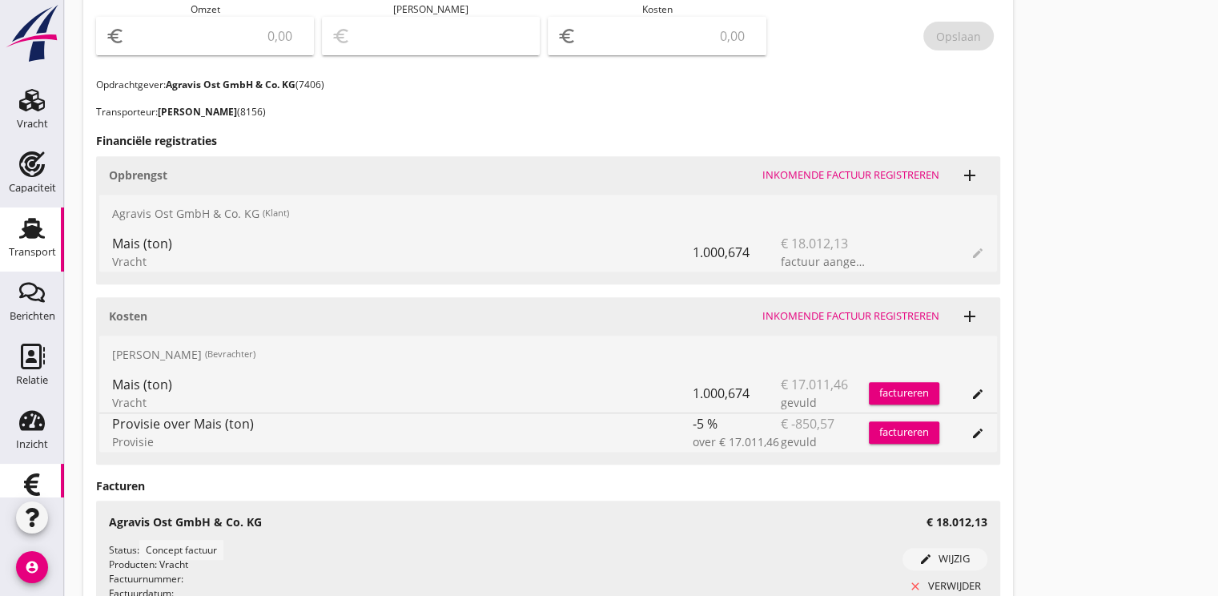
click at [29, 479] on icon "Financieel" at bounding box center [32, 484] width 26 height 26
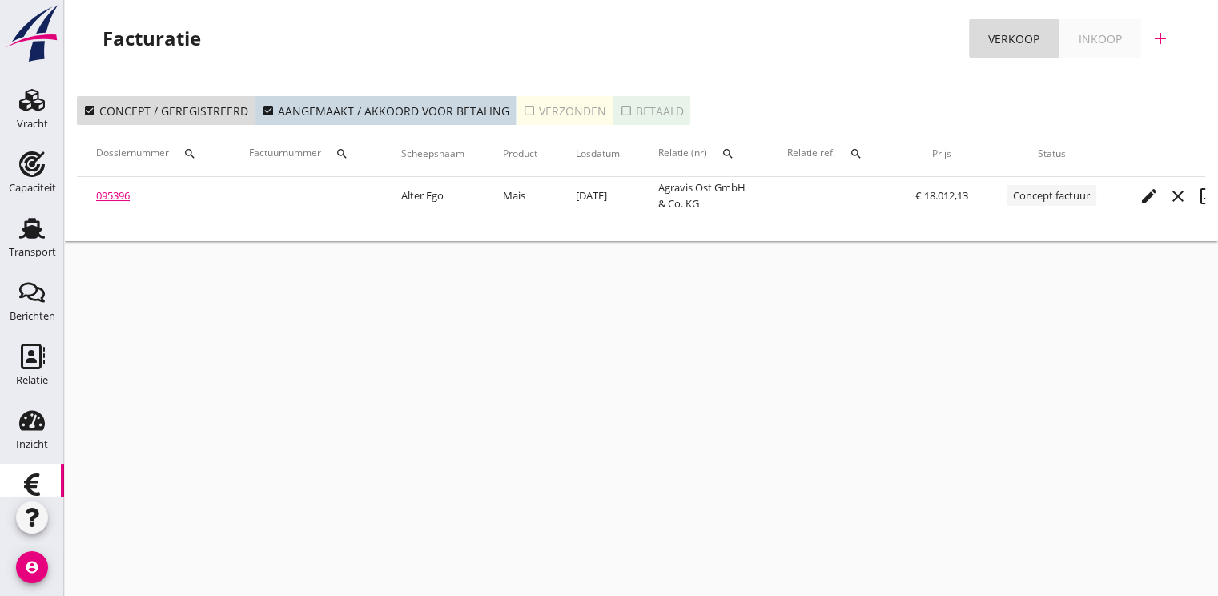
scroll to position [0, 56]
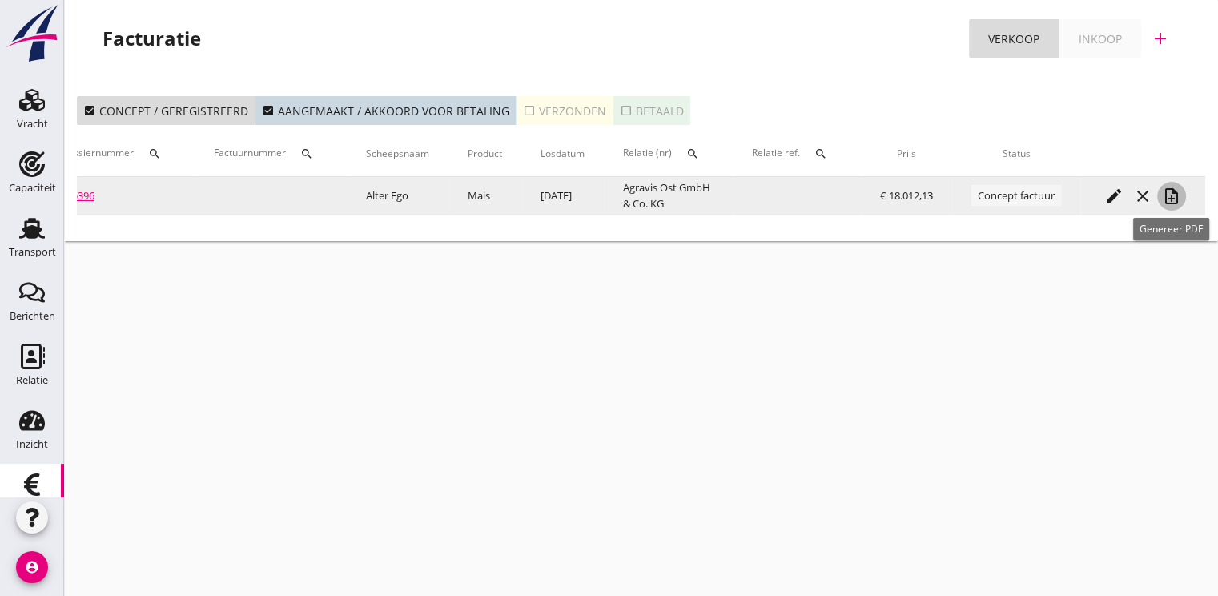
click at [1170, 196] on icon "note_add" at bounding box center [1171, 196] width 19 height 19
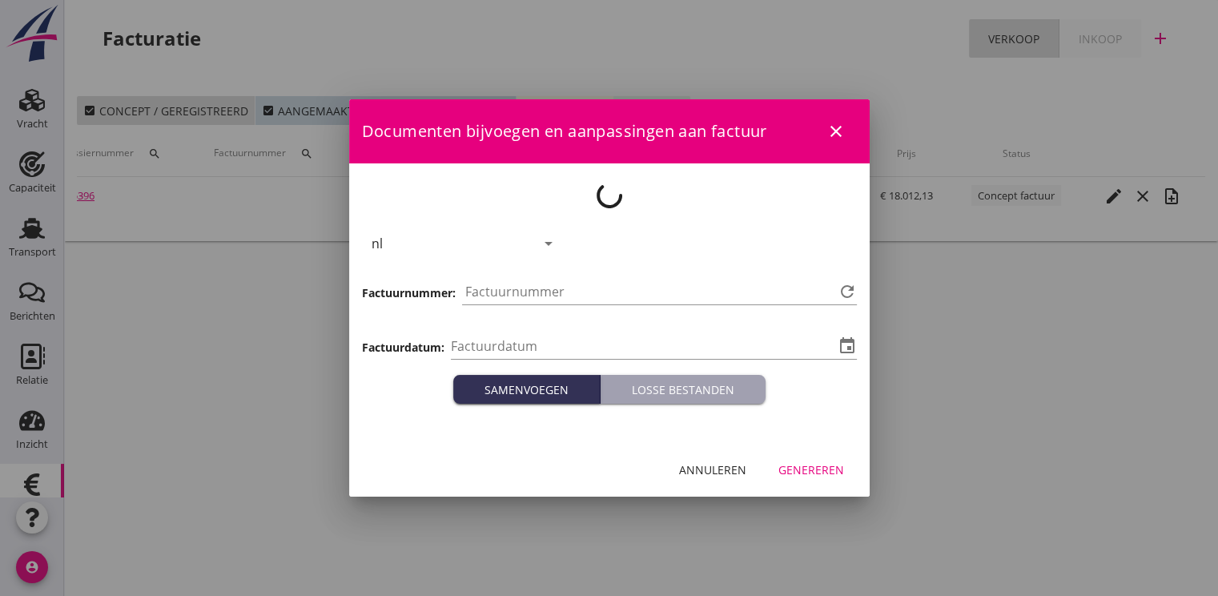
type input "2025-09-25"
type input "1286"
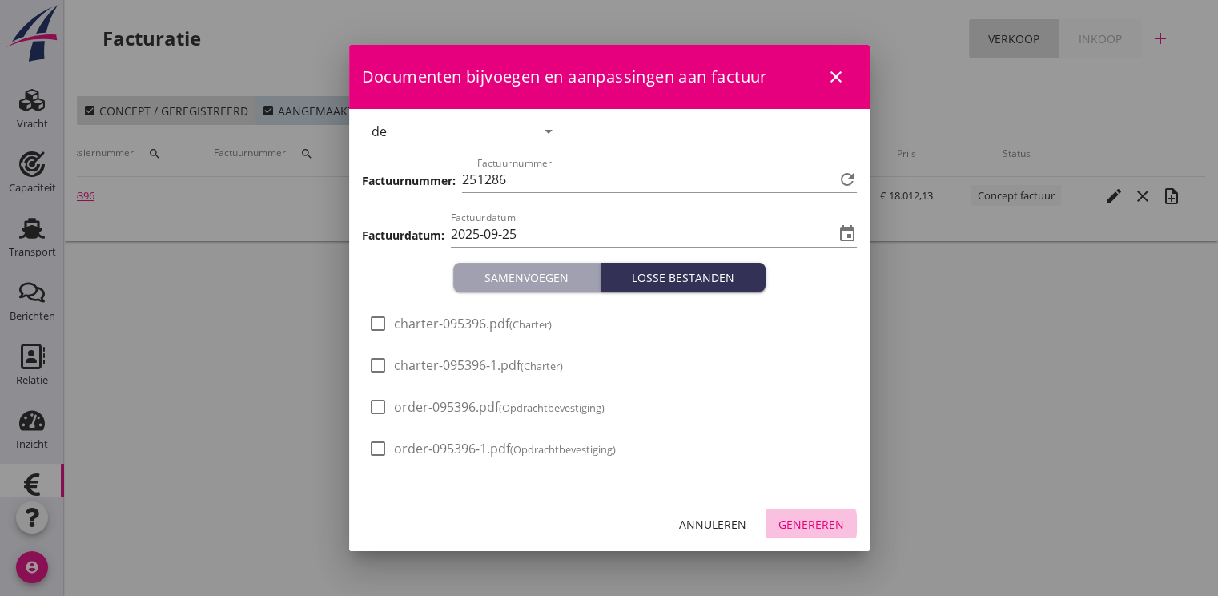
click at [800, 521] on div "Genereren" at bounding box center [811, 524] width 66 height 17
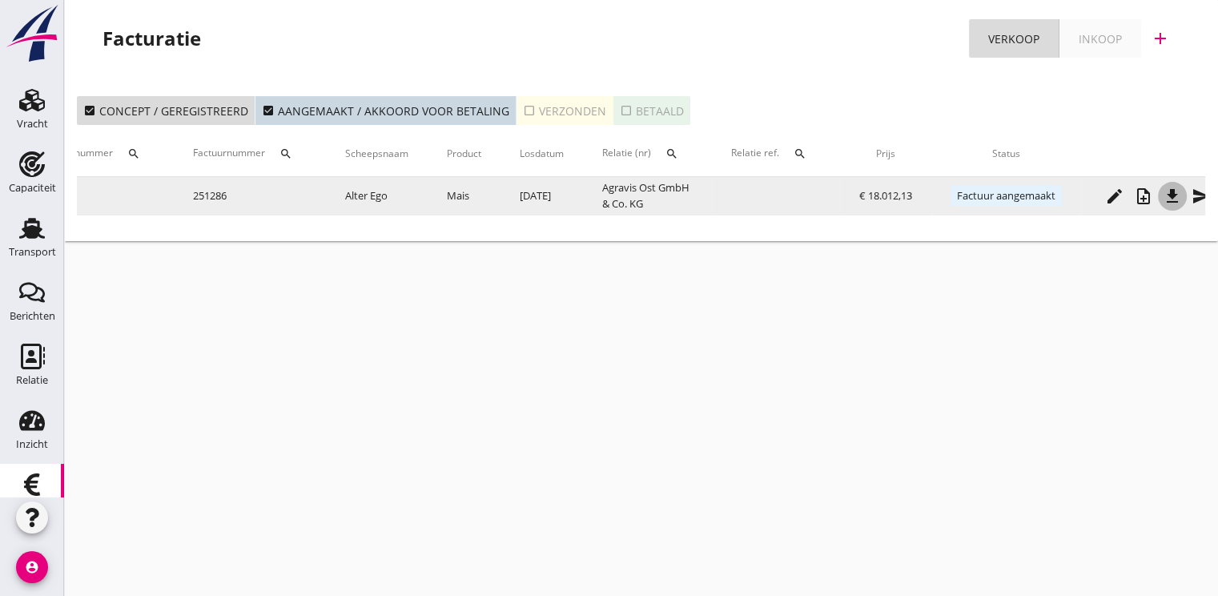
click at [1186, 206] on button "file_download" at bounding box center [1172, 196] width 29 height 29
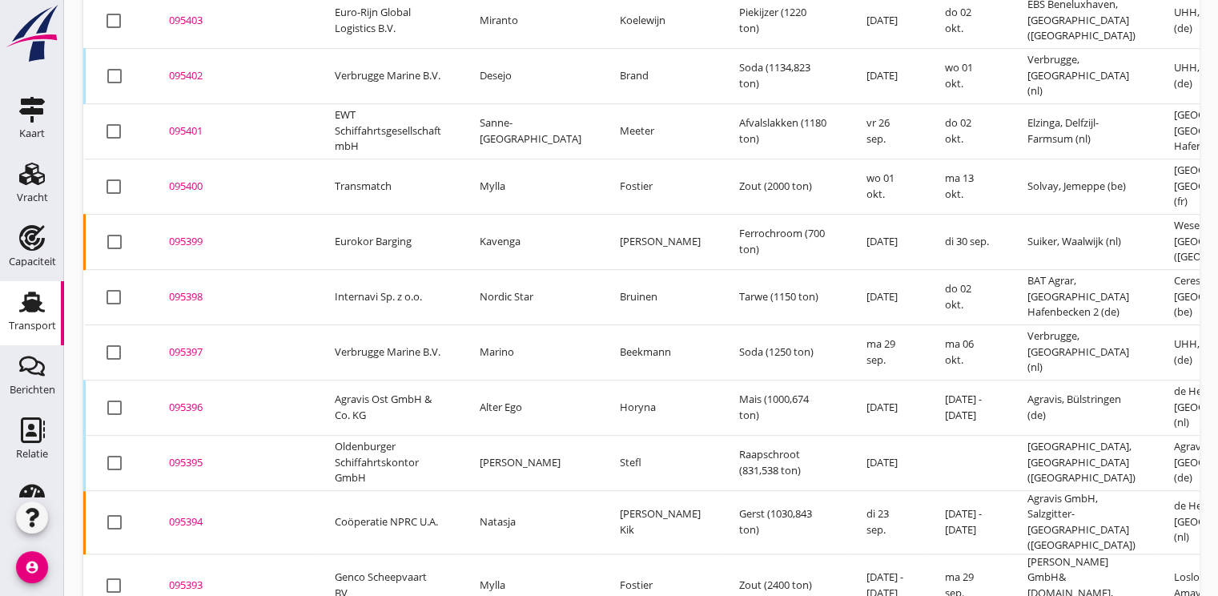
scroll to position [1150, 0]
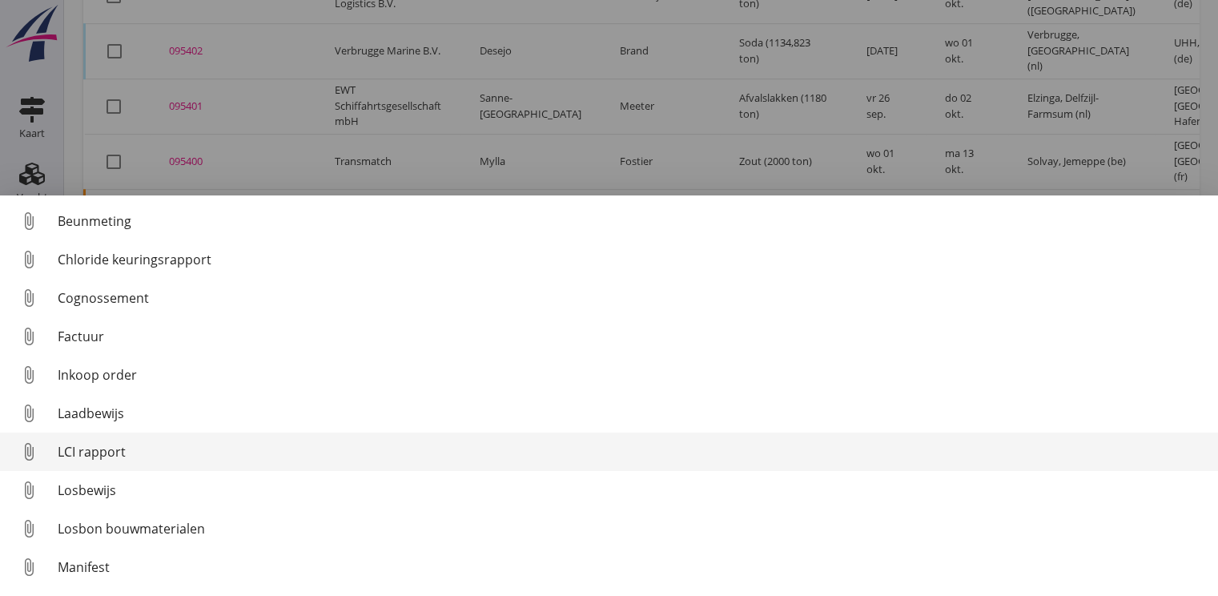
click at [96, 451] on div "LCI rapport" at bounding box center [631, 451] width 1147 height 19
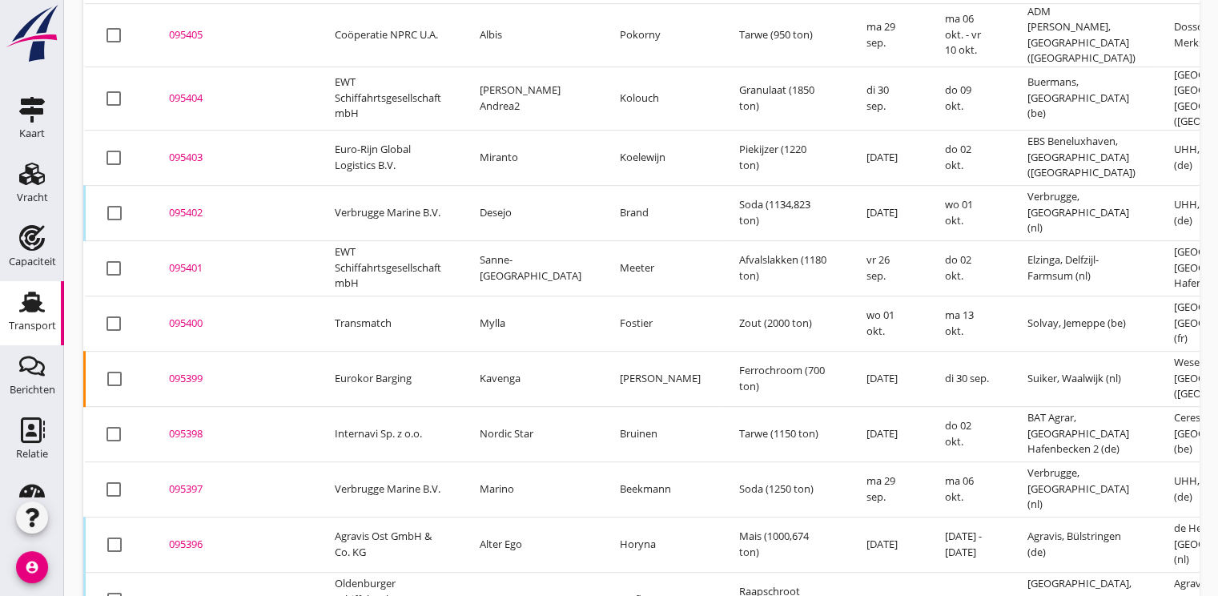
scroll to position [990, 0]
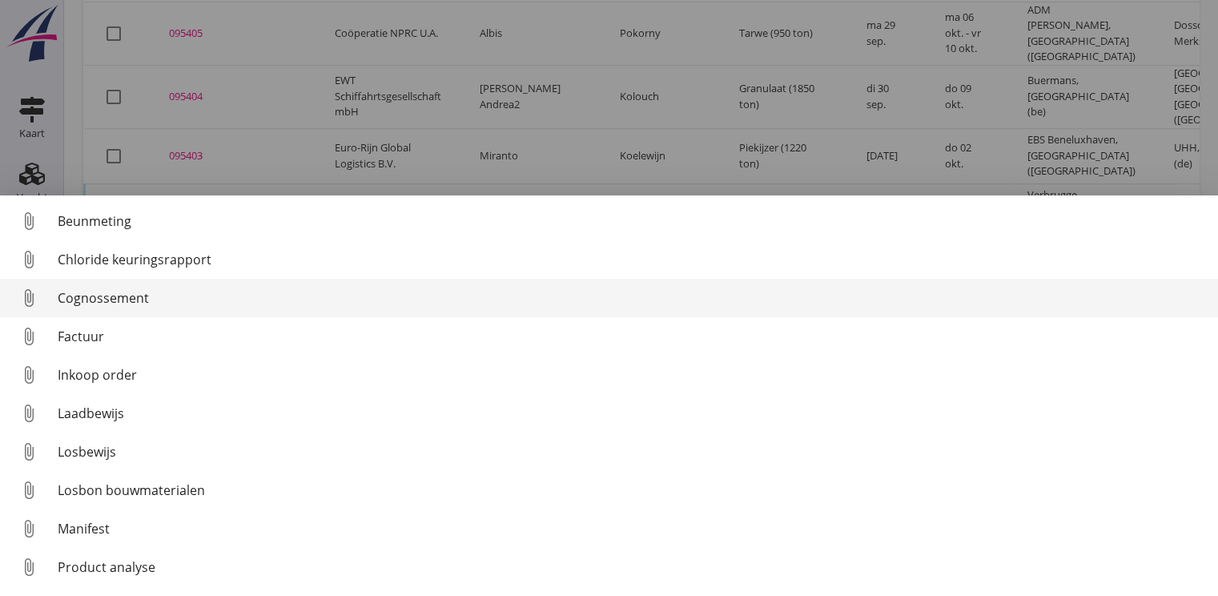
click at [86, 303] on div "Cognossement" at bounding box center [631, 297] width 1147 height 19
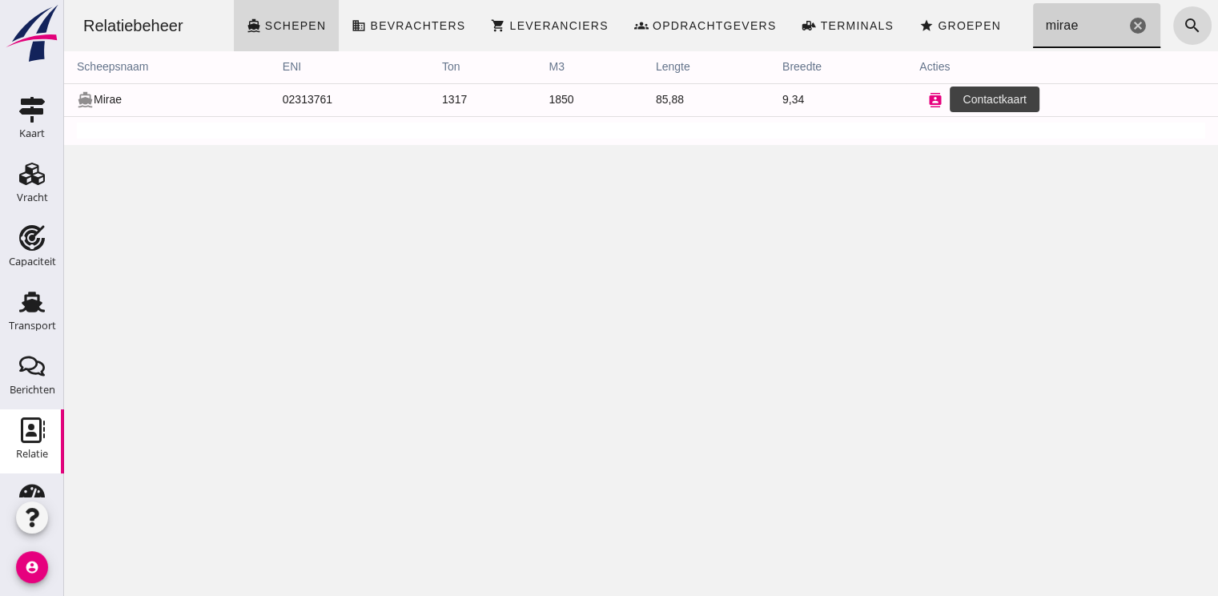
type input "mirae"
click at [936, 96] on button "contacts" at bounding box center [935, 100] width 32 height 32
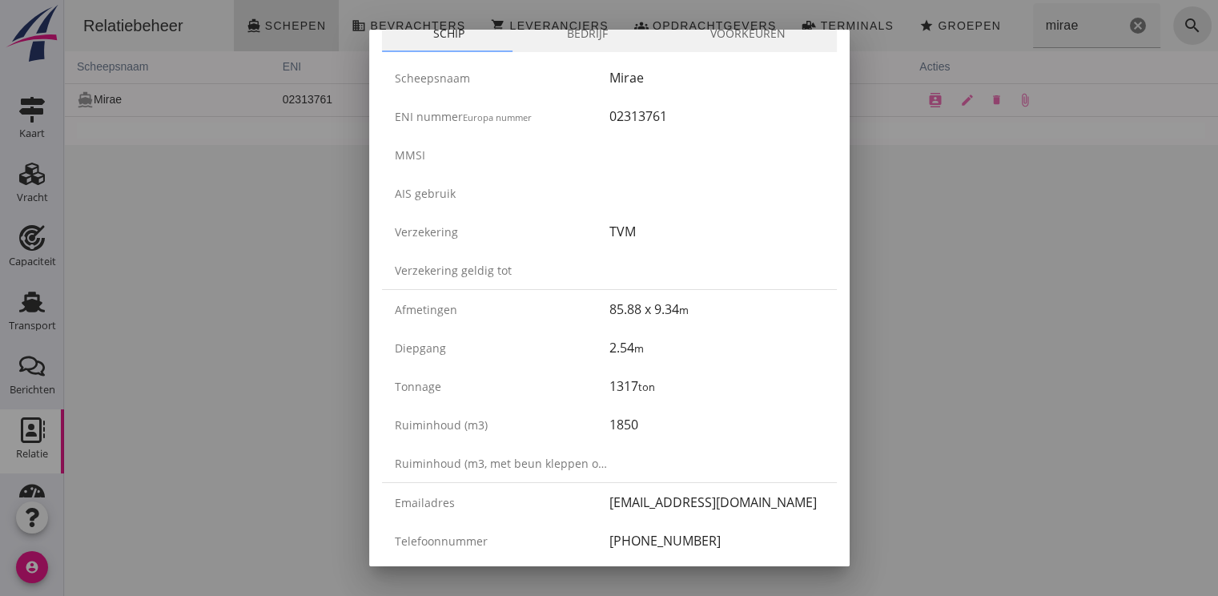
scroll to position [160, 0]
